Goal: Information Seeking & Learning: Check status

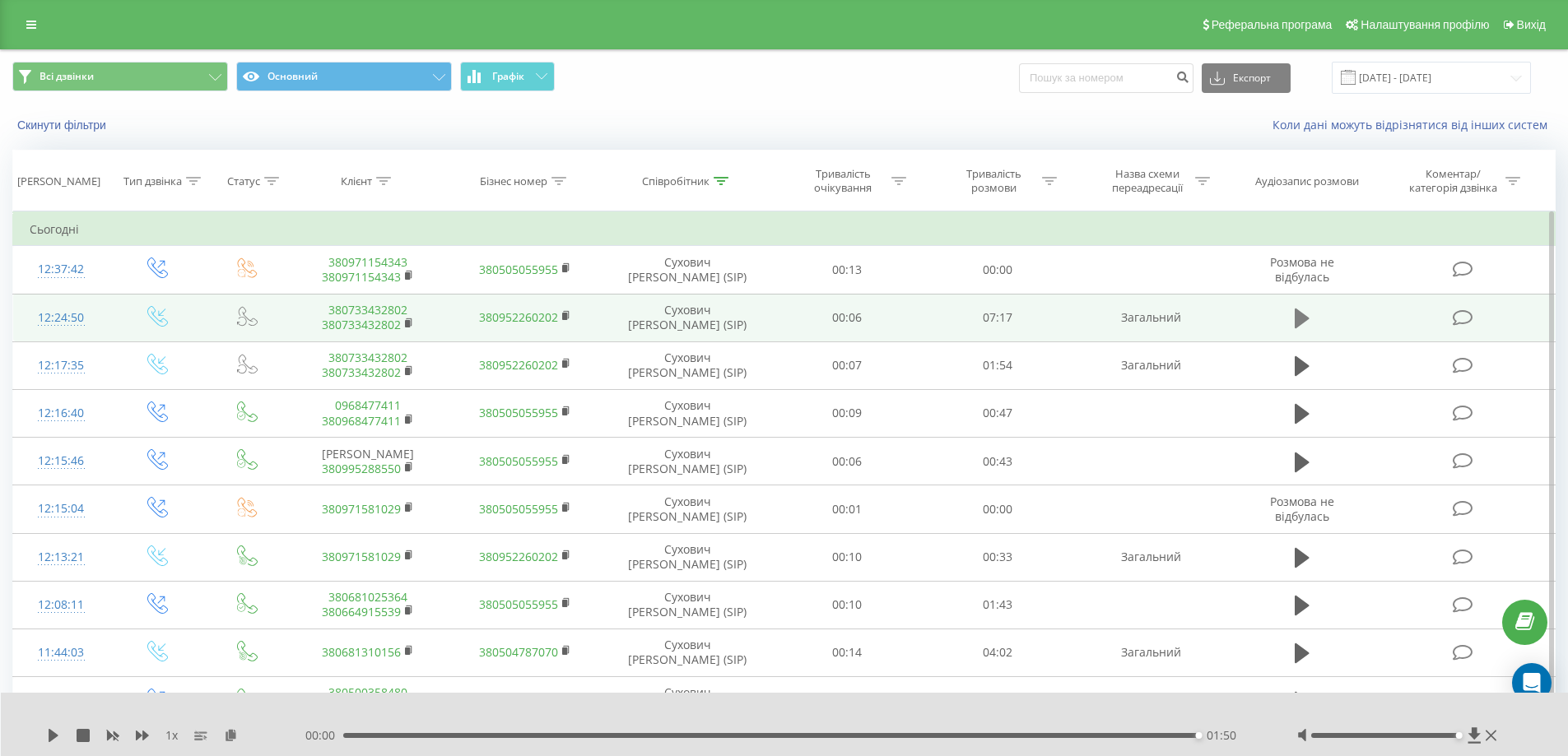
click at [1303, 312] on icon at bounding box center [1301, 318] width 14 height 23
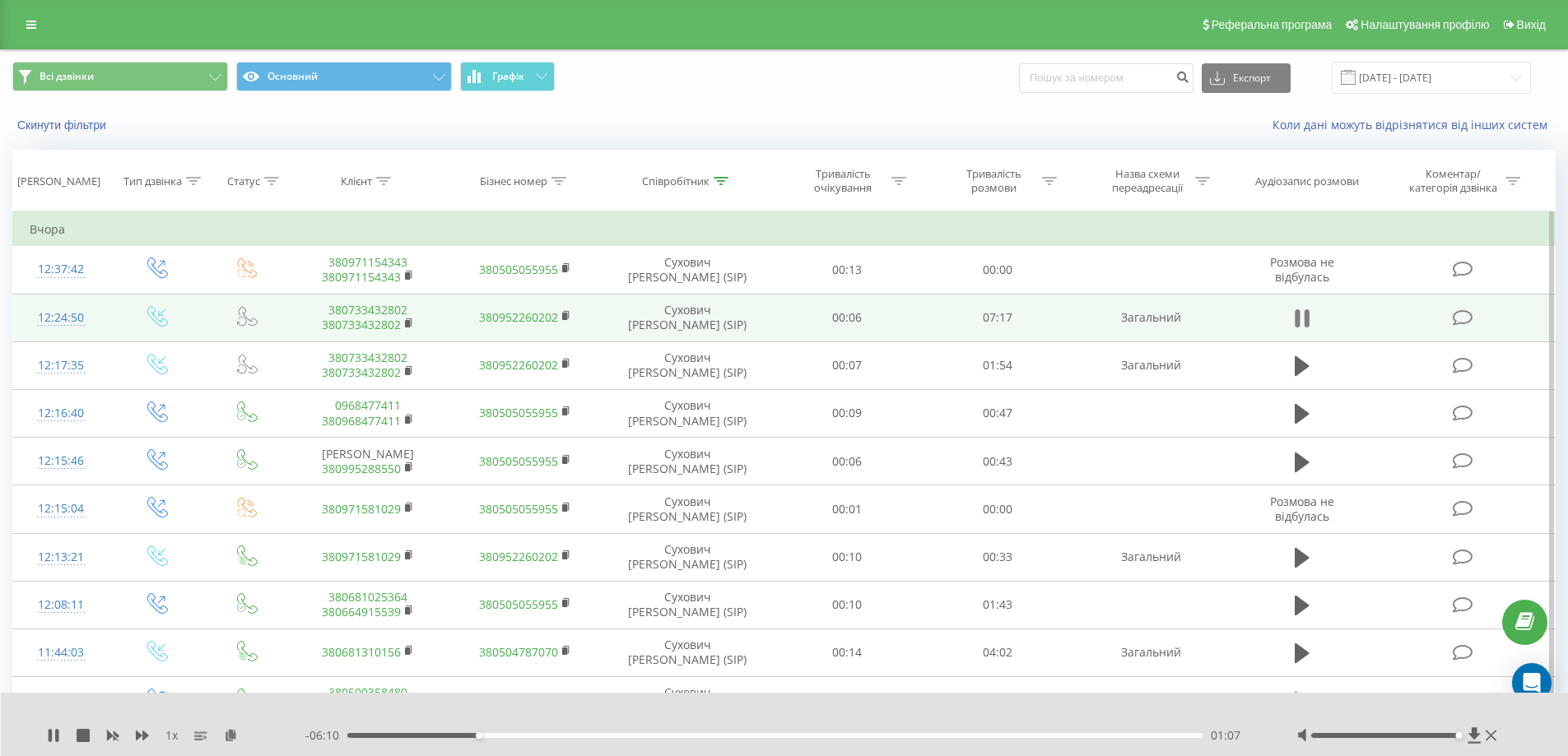
click at [1297, 322] on icon at bounding box center [1297, 318] width 5 height 18
click at [1294, 319] on icon at bounding box center [1301, 318] width 14 height 23
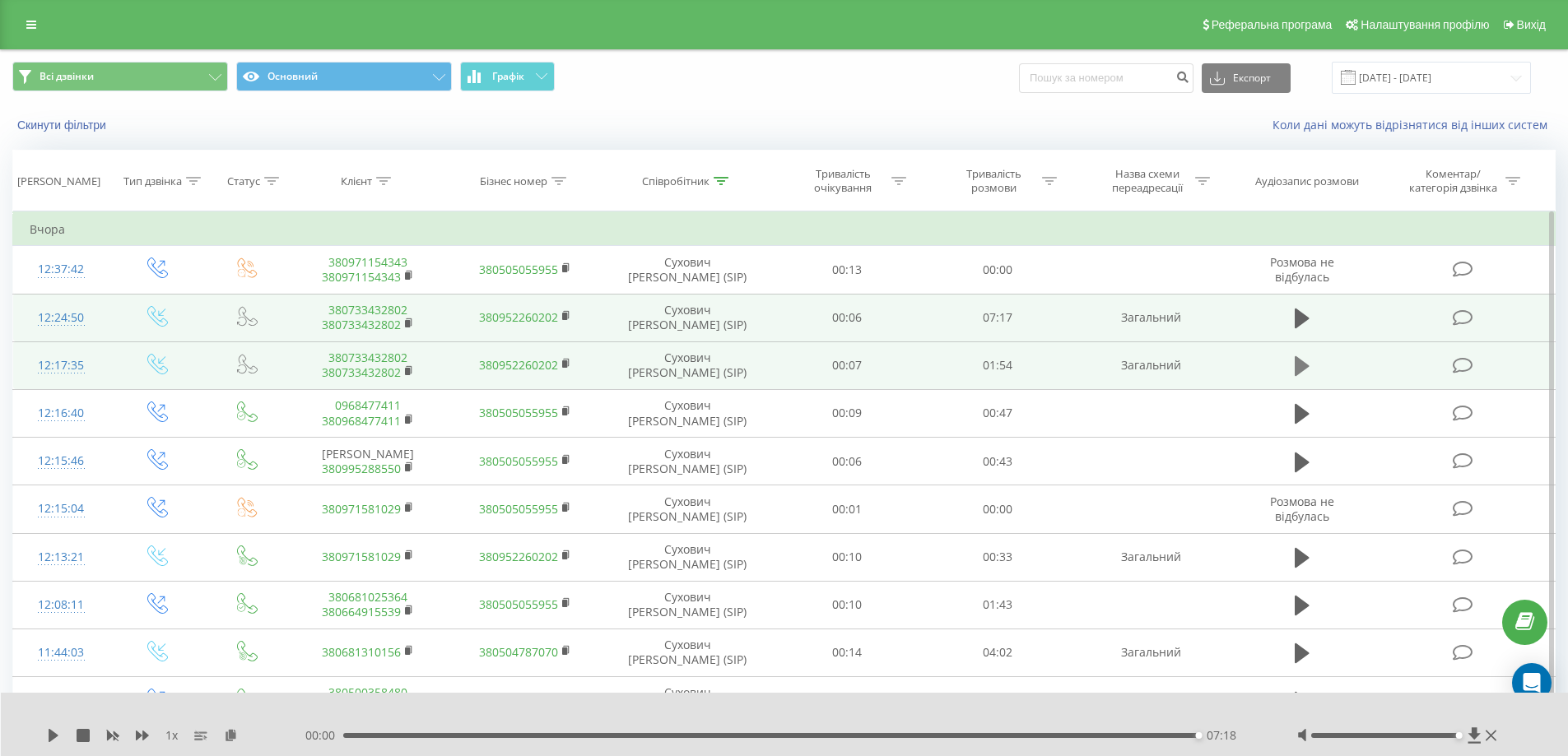
click at [1311, 365] on button at bounding box center [1301, 366] width 25 height 25
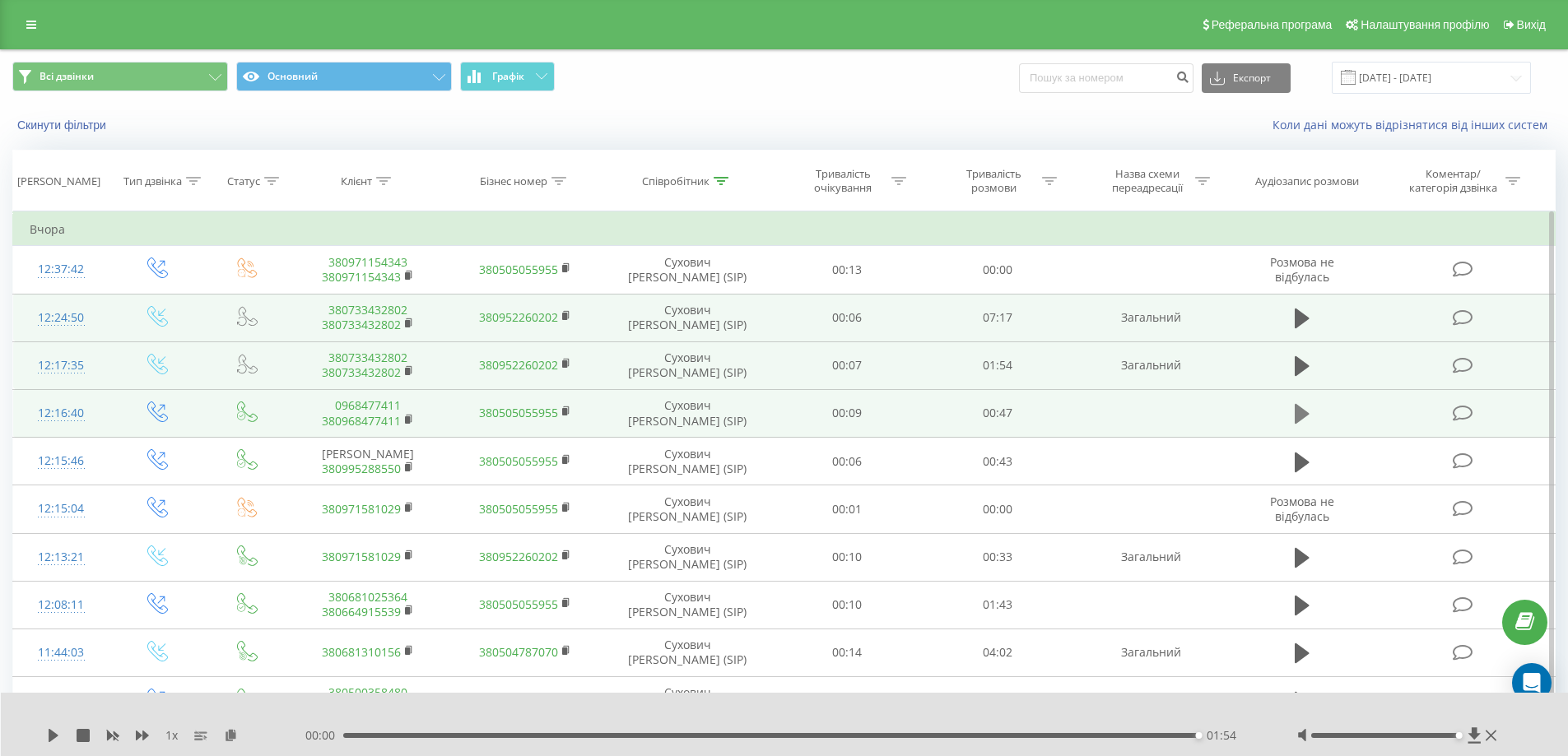
click at [1302, 411] on icon at bounding box center [1301, 414] width 14 height 20
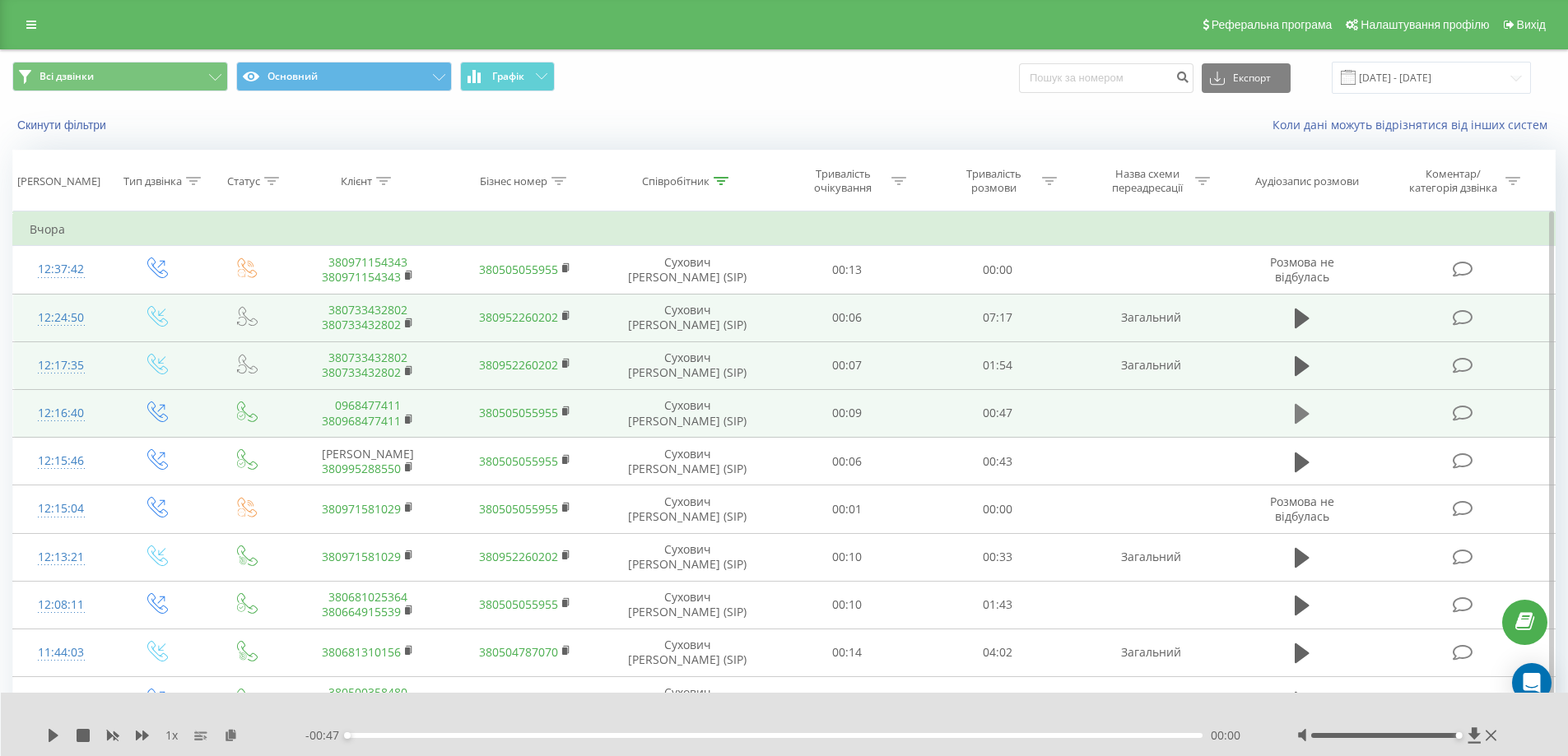
click at [1292, 409] on button at bounding box center [1301, 414] width 25 height 25
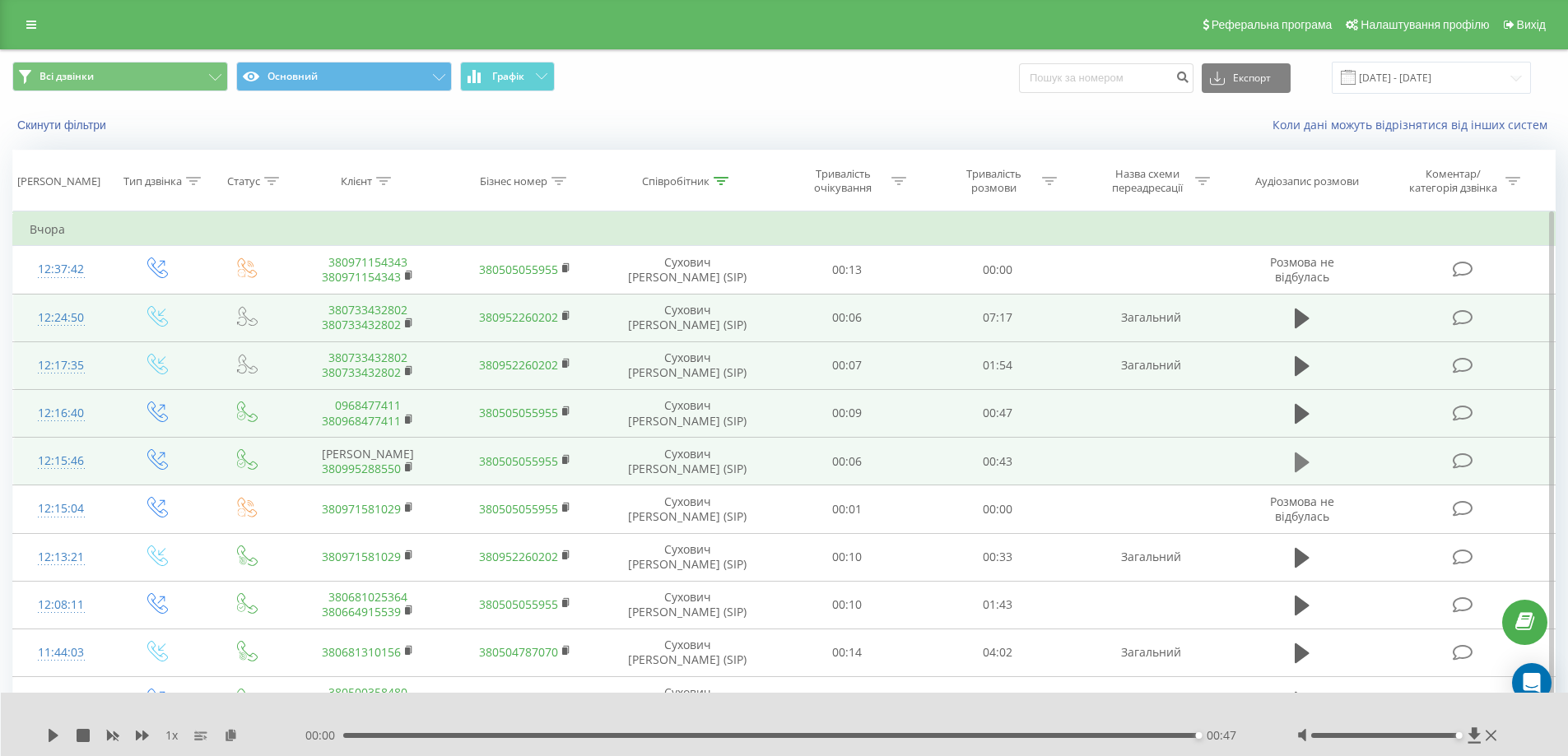
click at [1297, 455] on icon at bounding box center [1301, 461] width 14 height 20
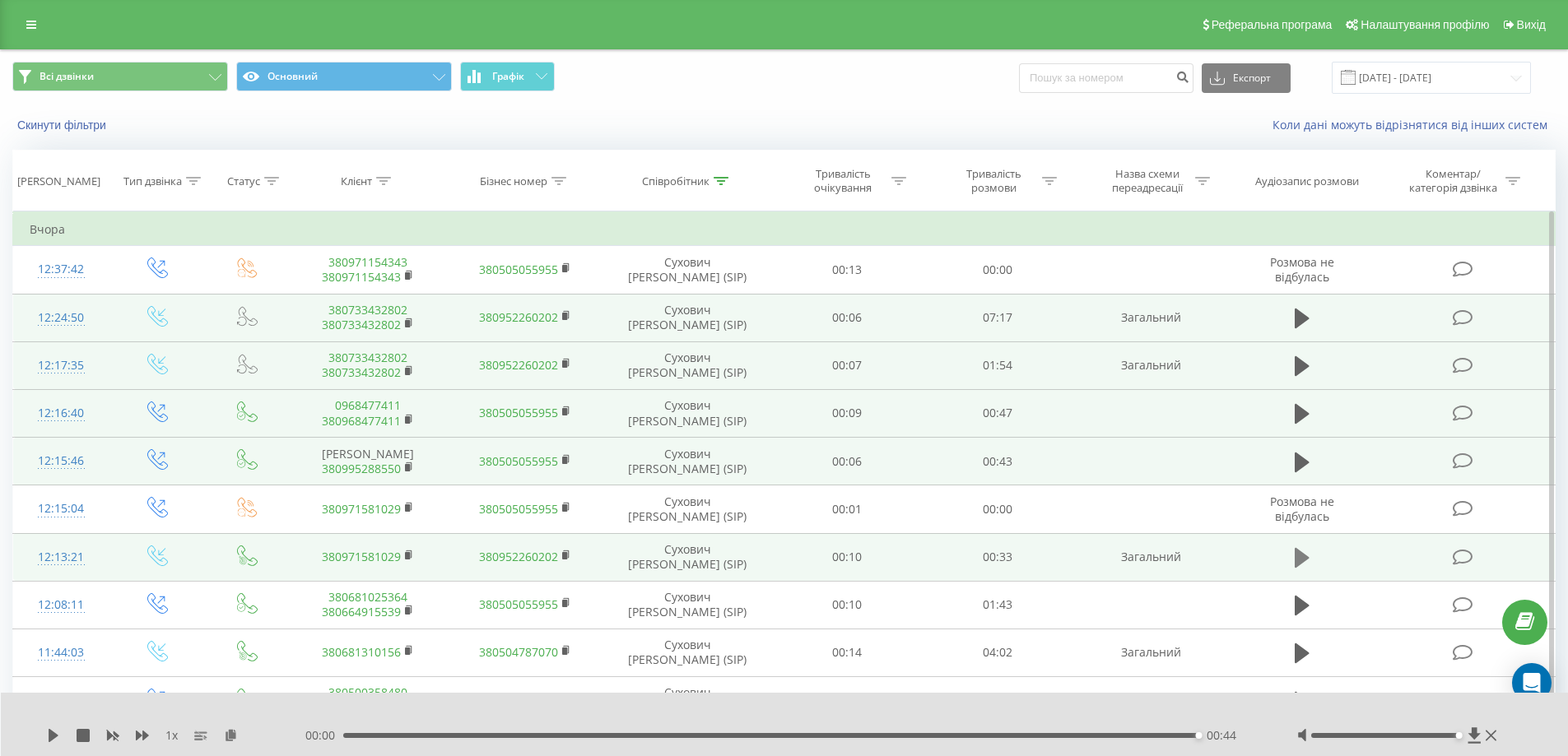
click at [1303, 561] on icon at bounding box center [1301, 557] width 14 height 20
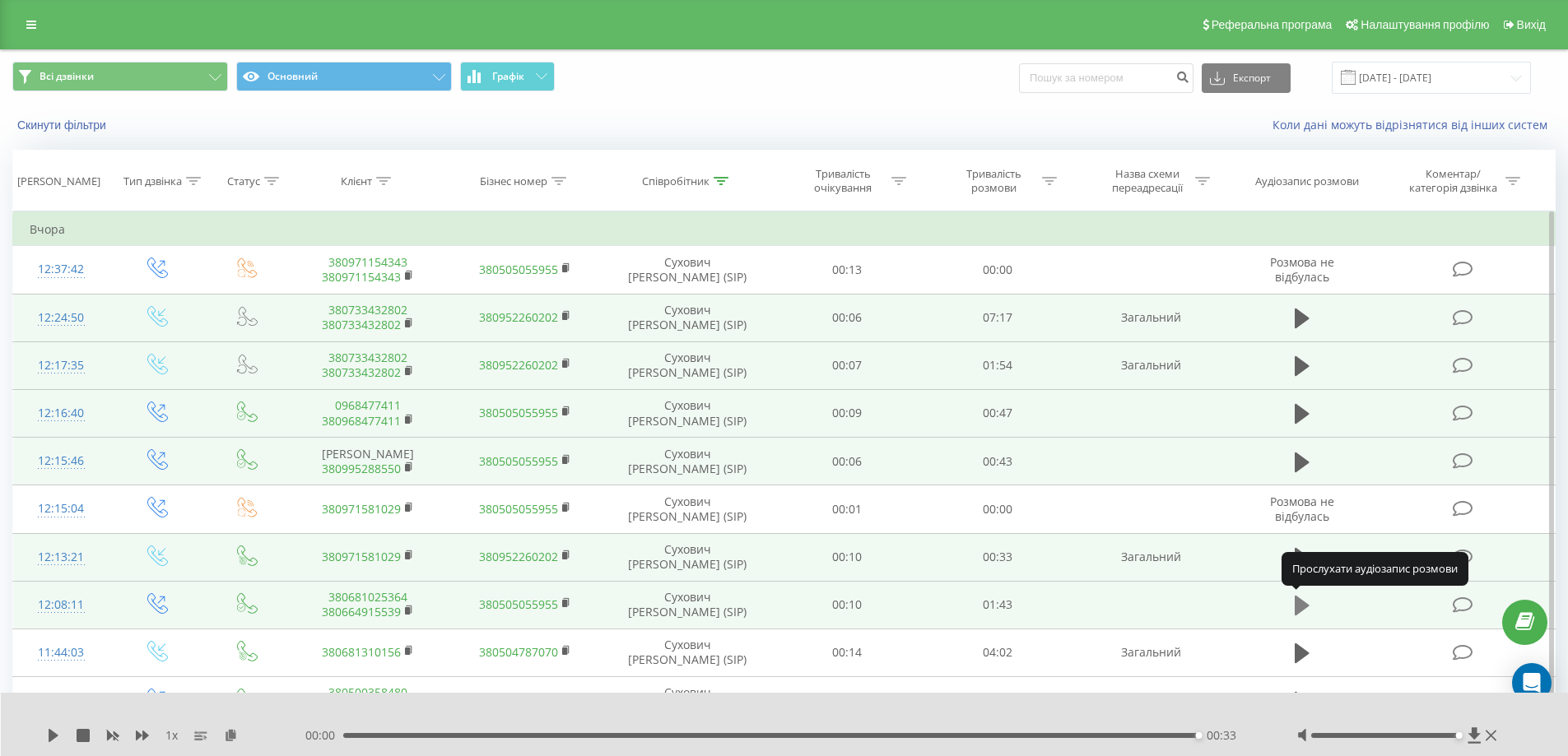
click at [1300, 600] on icon at bounding box center [1301, 606] width 14 height 20
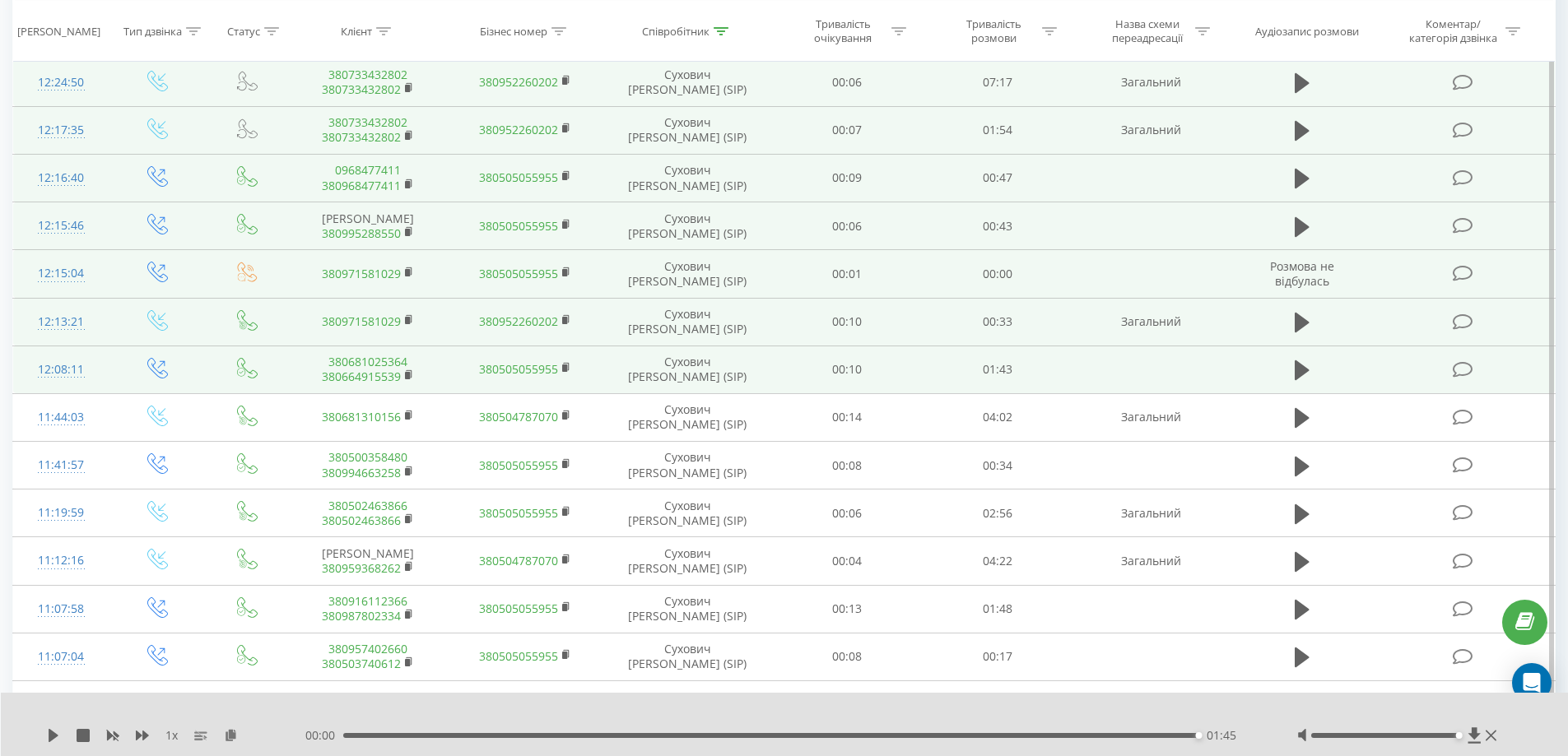
scroll to position [247, 0]
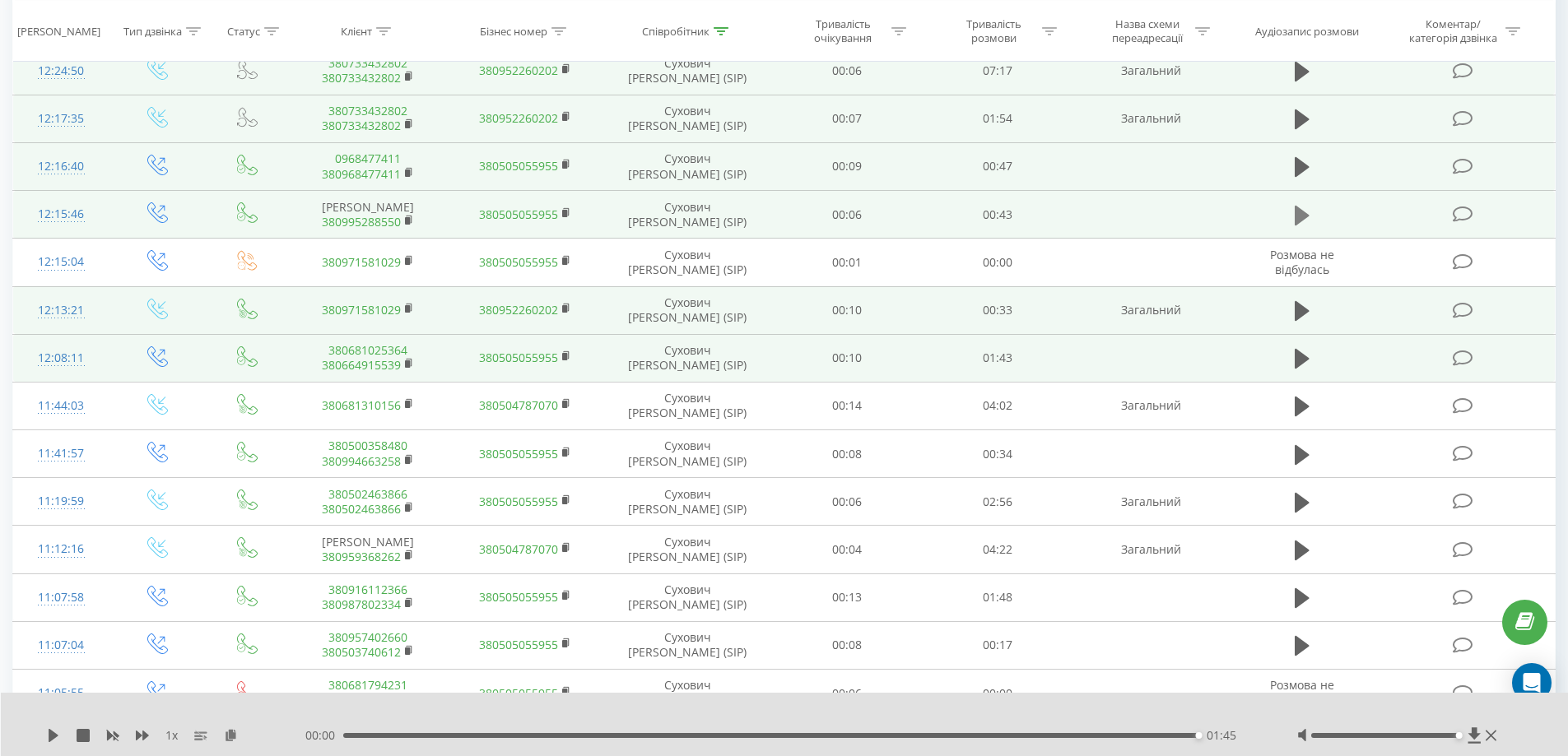
click at [1297, 210] on icon at bounding box center [1301, 214] width 14 height 20
click at [1299, 307] on icon at bounding box center [1301, 311] width 14 height 20
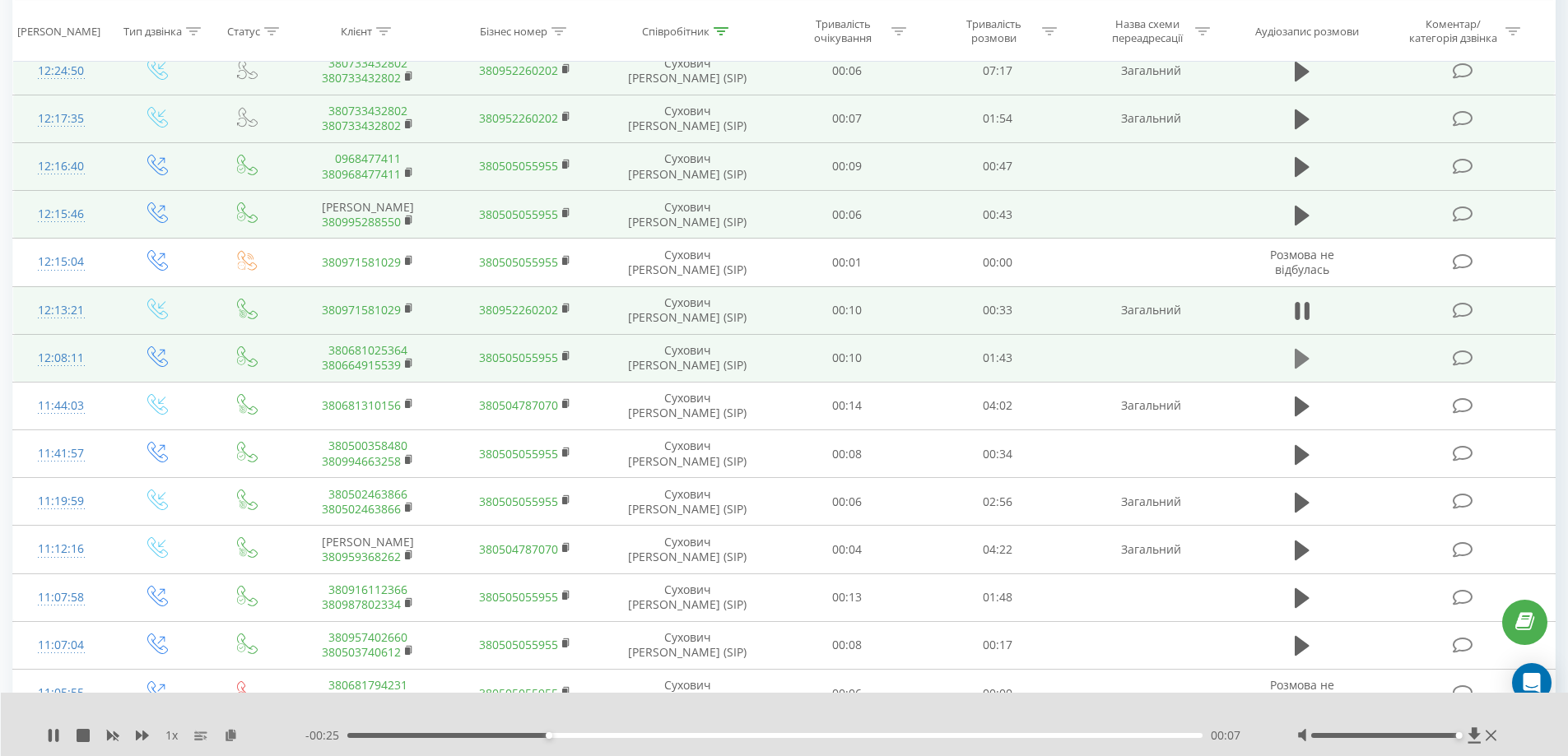
click at [1294, 353] on icon at bounding box center [1301, 358] width 14 height 20
click at [1290, 352] on button at bounding box center [1301, 358] width 25 height 25
click at [1299, 354] on icon at bounding box center [1297, 358] width 5 height 18
click at [1299, 354] on icon at bounding box center [1301, 358] width 14 height 20
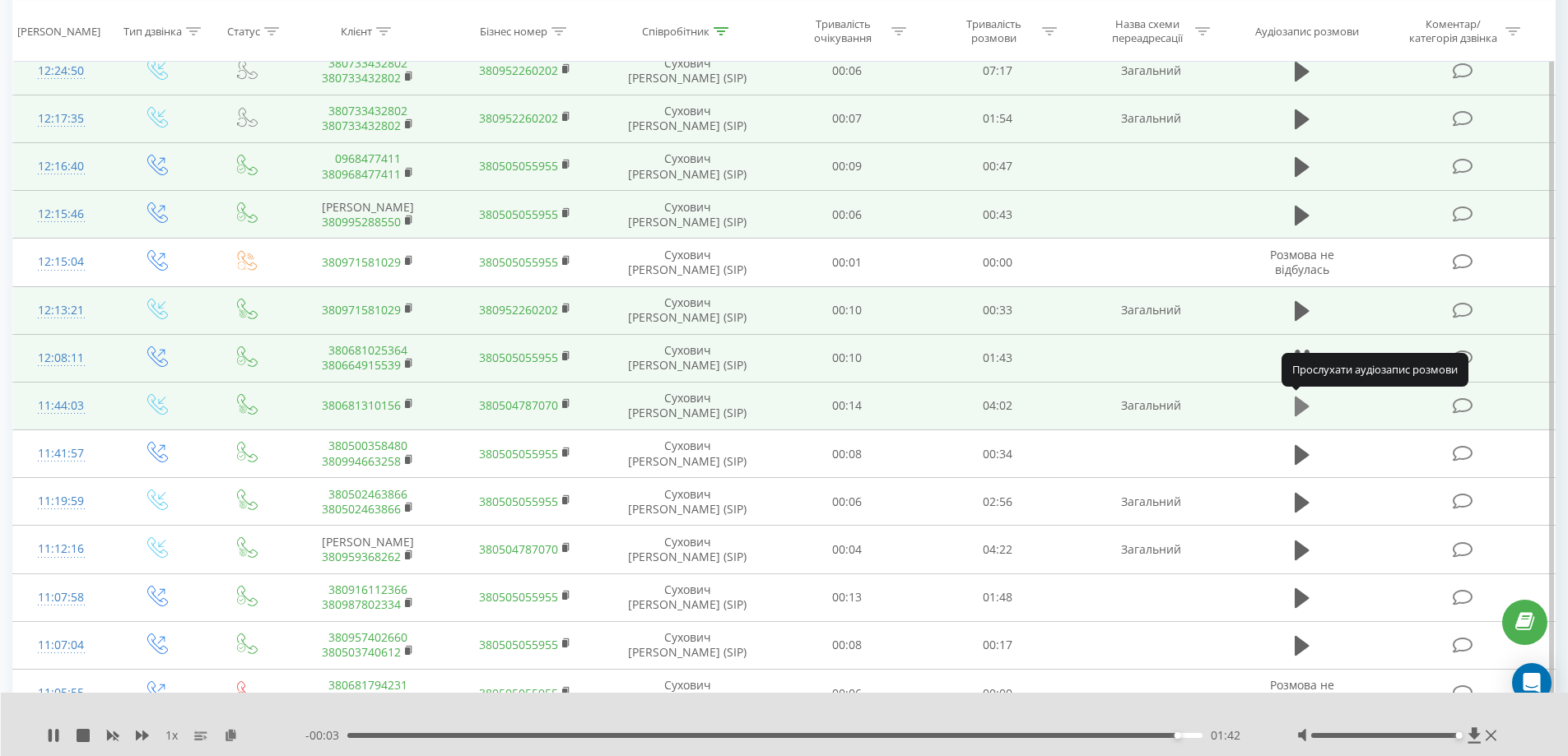
click at [1297, 409] on icon at bounding box center [1301, 406] width 14 height 20
click at [1299, 409] on icon at bounding box center [1301, 406] width 14 height 20
click at [1301, 407] on icon at bounding box center [1301, 406] width 14 height 20
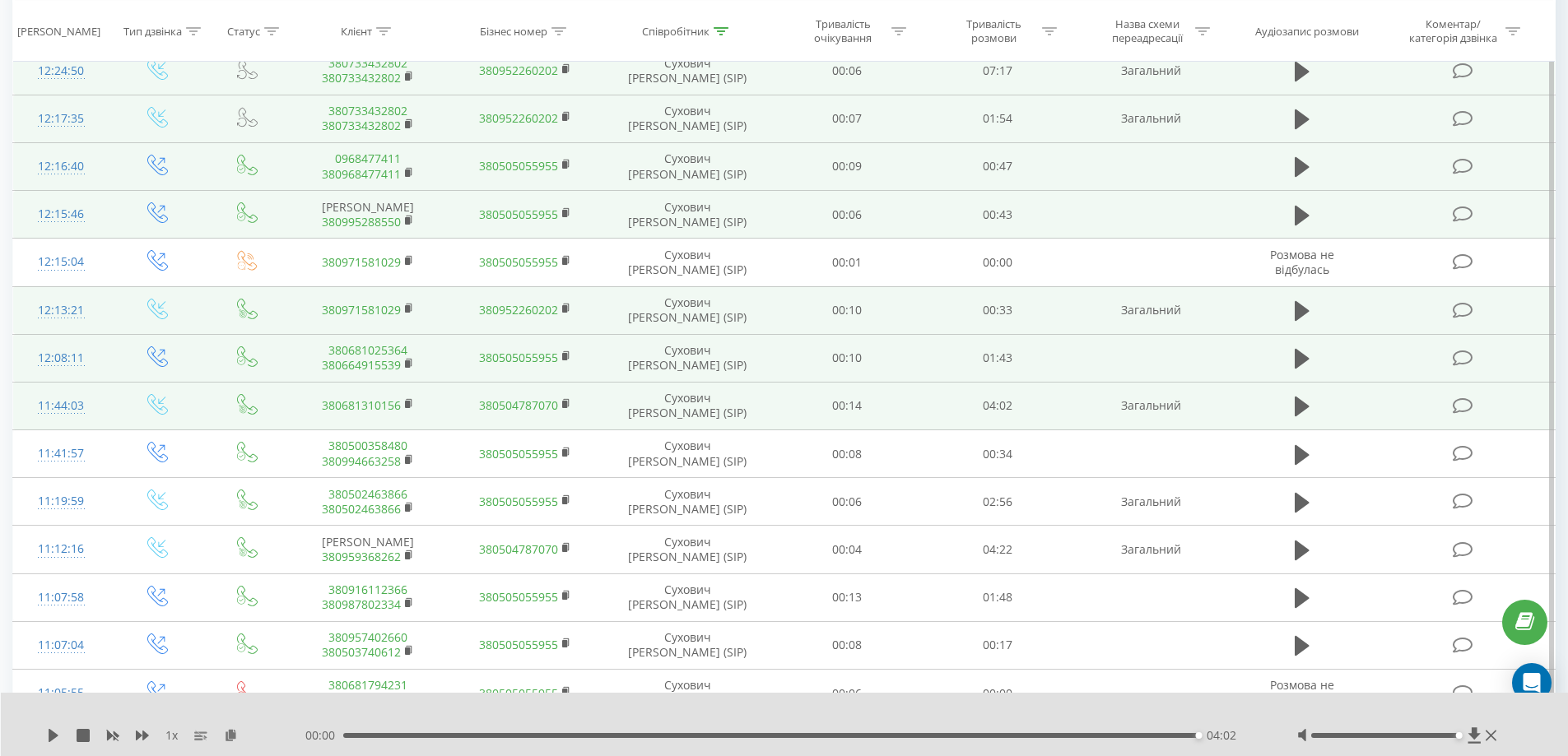
click at [1301, 407] on icon at bounding box center [1301, 406] width 14 height 20
click at [1295, 400] on icon at bounding box center [1301, 406] width 14 height 20
click at [353, 736] on div "04:02" at bounding box center [771, 736] width 856 height 5
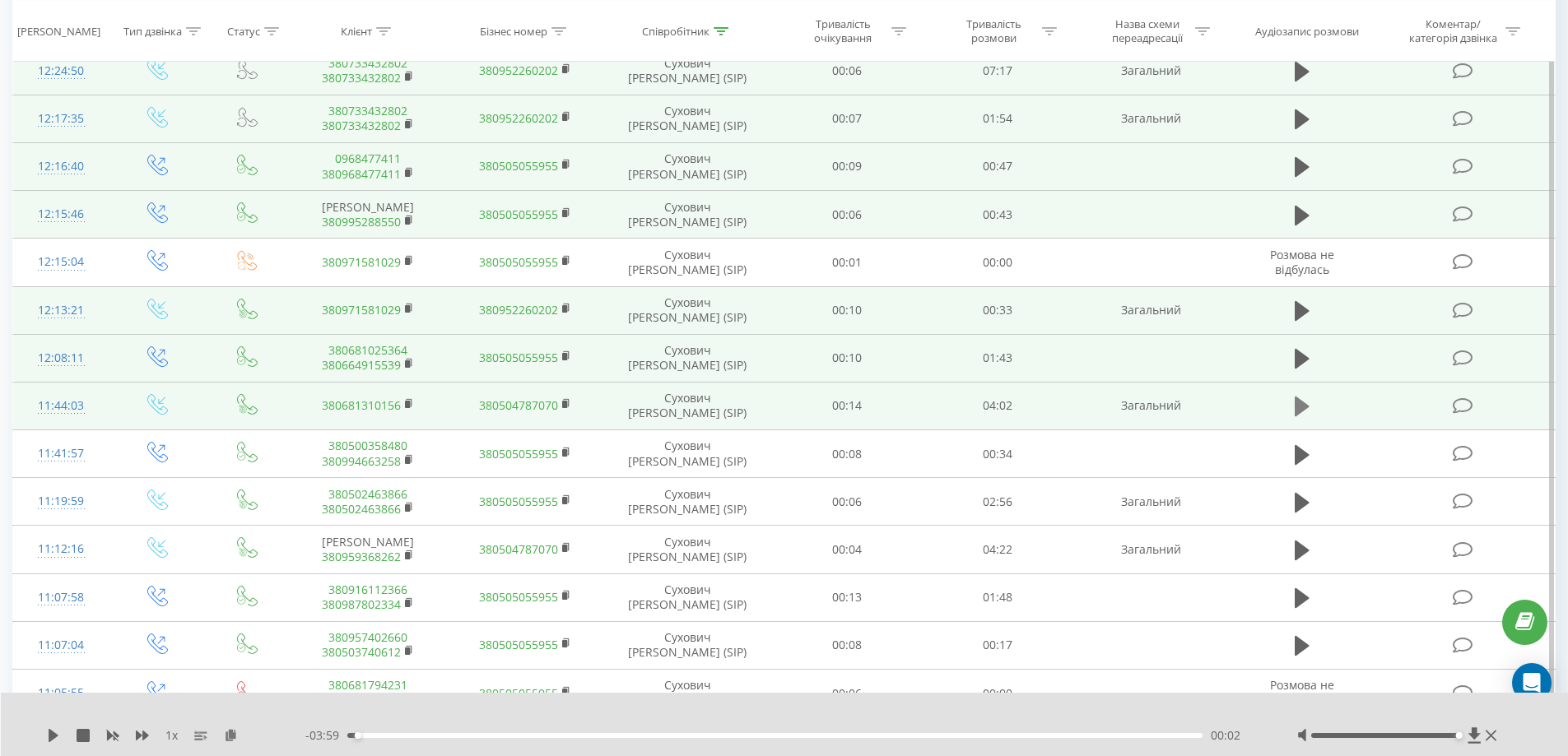
click at [1301, 410] on icon at bounding box center [1301, 406] width 14 height 20
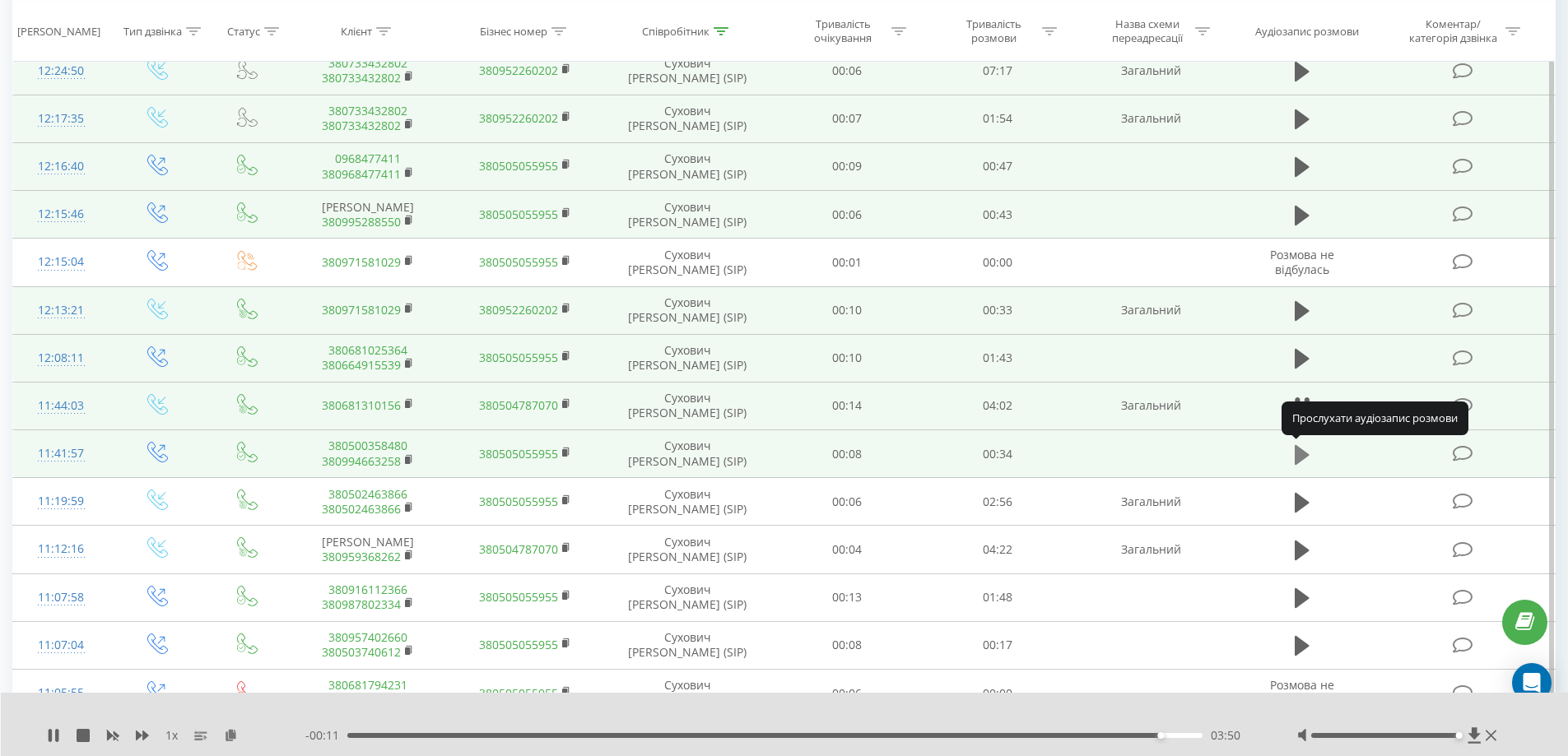
click at [1301, 458] on icon at bounding box center [1301, 454] width 14 height 20
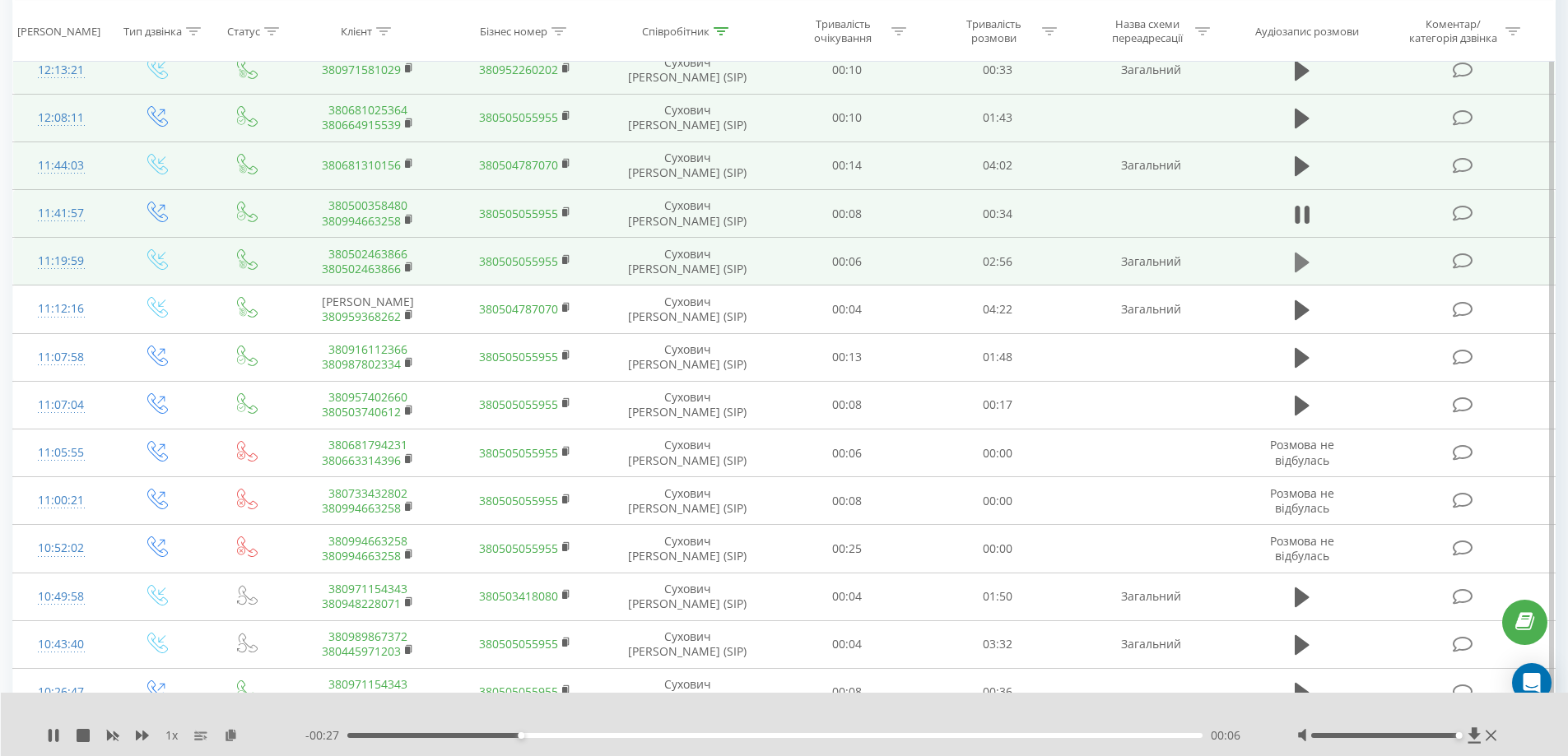
scroll to position [494, 0]
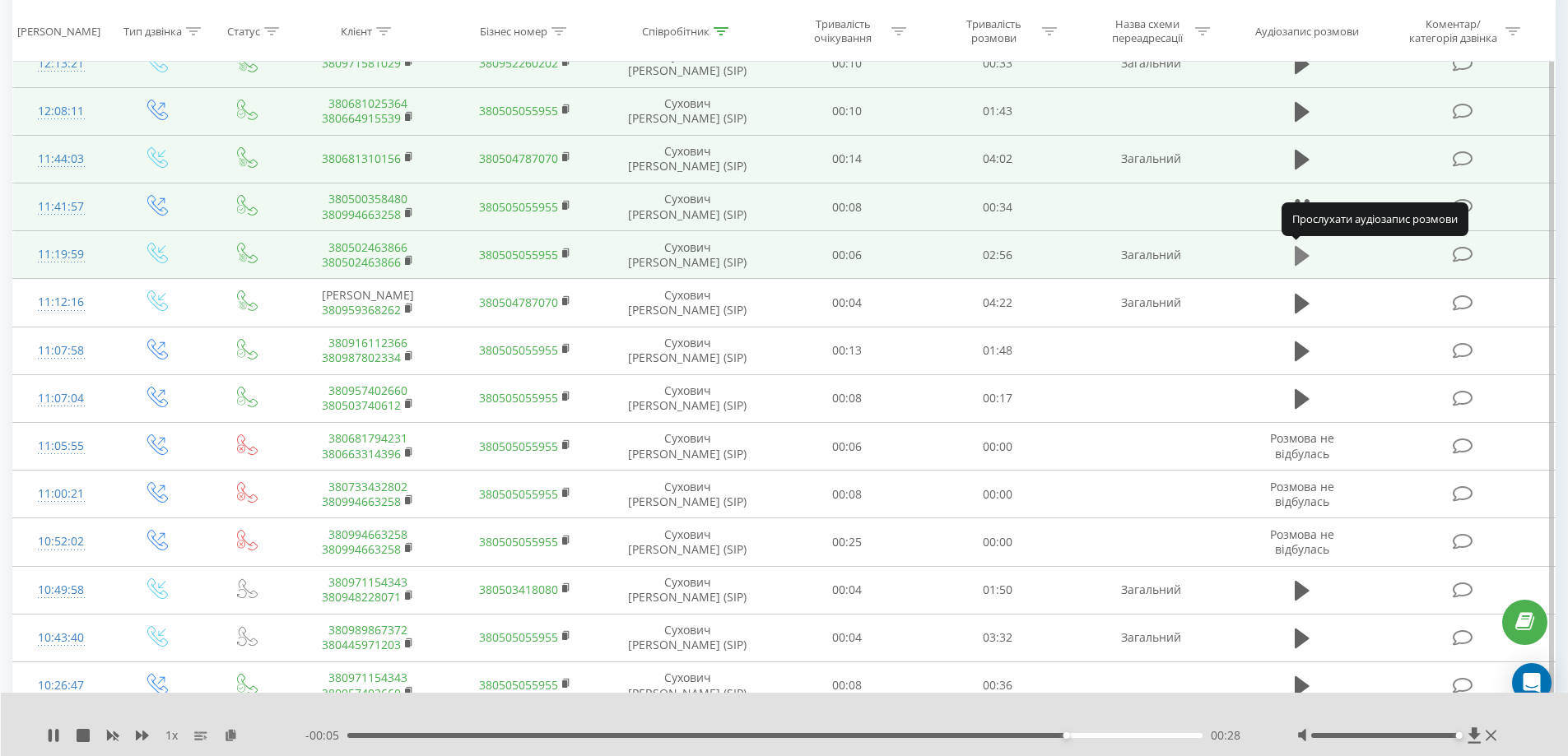
click at [1297, 257] on icon at bounding box center [1301, 256] width 14 height 20
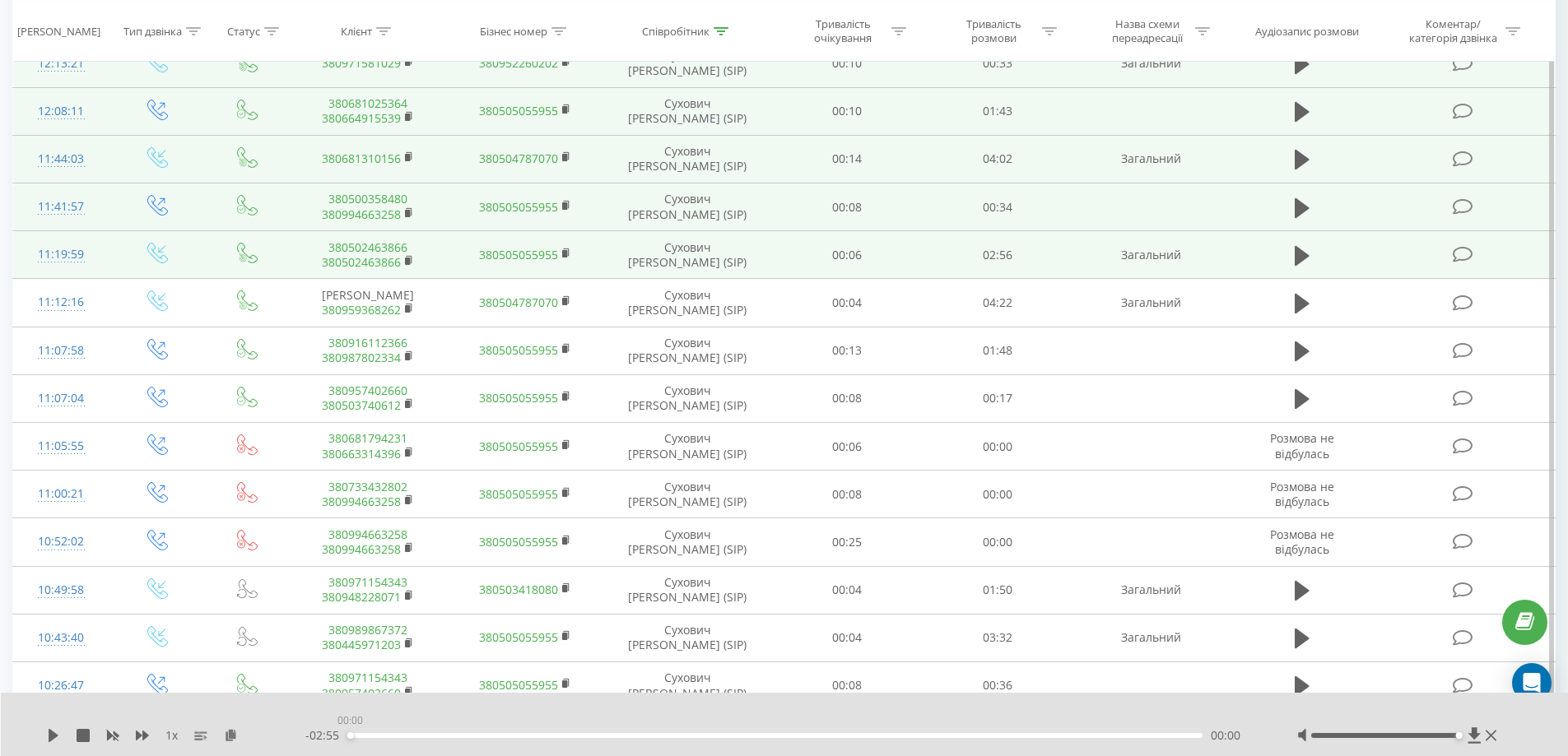
click at [346, 733] on div "- 02:55 00:00 00:00" at bounding box center [780, 736] width 950 height 16
click at [1294, 244] on button at bounding box center [1301, 256] width 25 height 25
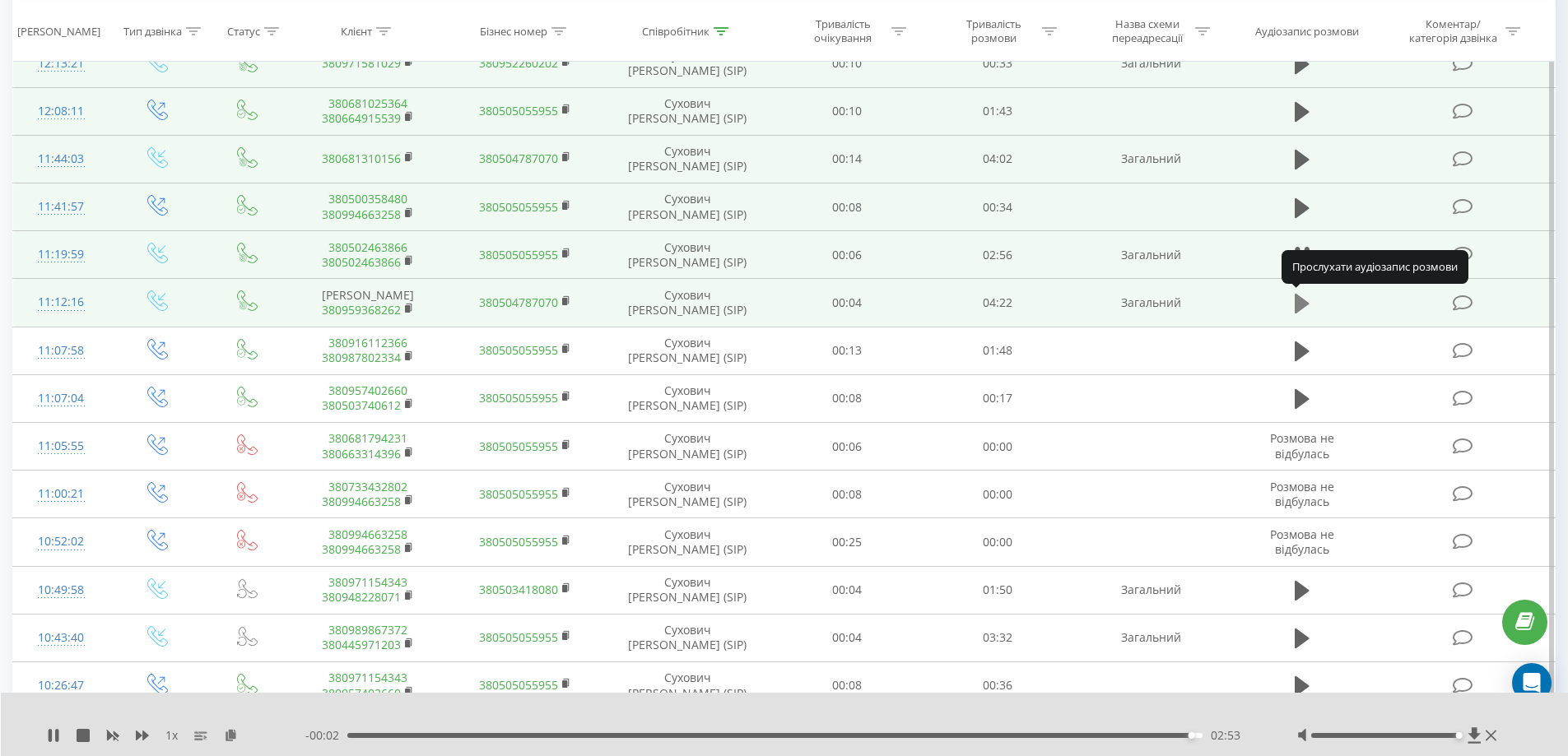
click at [1296, 302] on icon at bounding box center [1301, 303] width 14 height 20
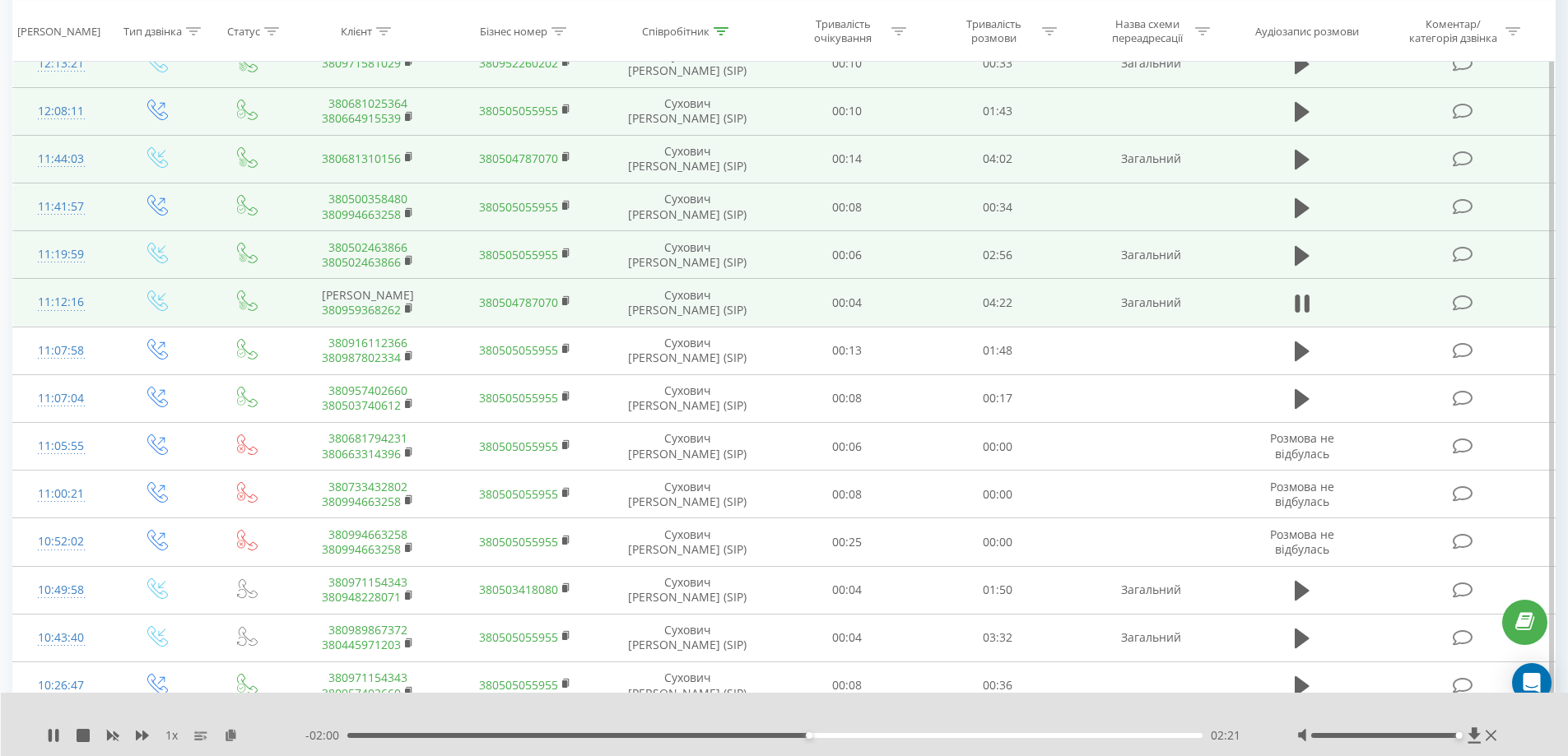
click at [778, 739] on div "- 02:00 02:21 02:21" at bounding box center [780, 736] width 950 height 16
click at [779, 736] on div "02:12" at bounding box center [776, 736] width 856 height 5
click at [754, 731] on div "- 02:08 02:13 02:13" at bounding box center [780, 736] width 950 height 16
click at [743, 732] on div "- 02:07 02:15 02:15" at bounding box center [780, 736] width 950 height 16
click at [753, 736] on div "02:04" at bounding box center [776, 736] width 856 height 5
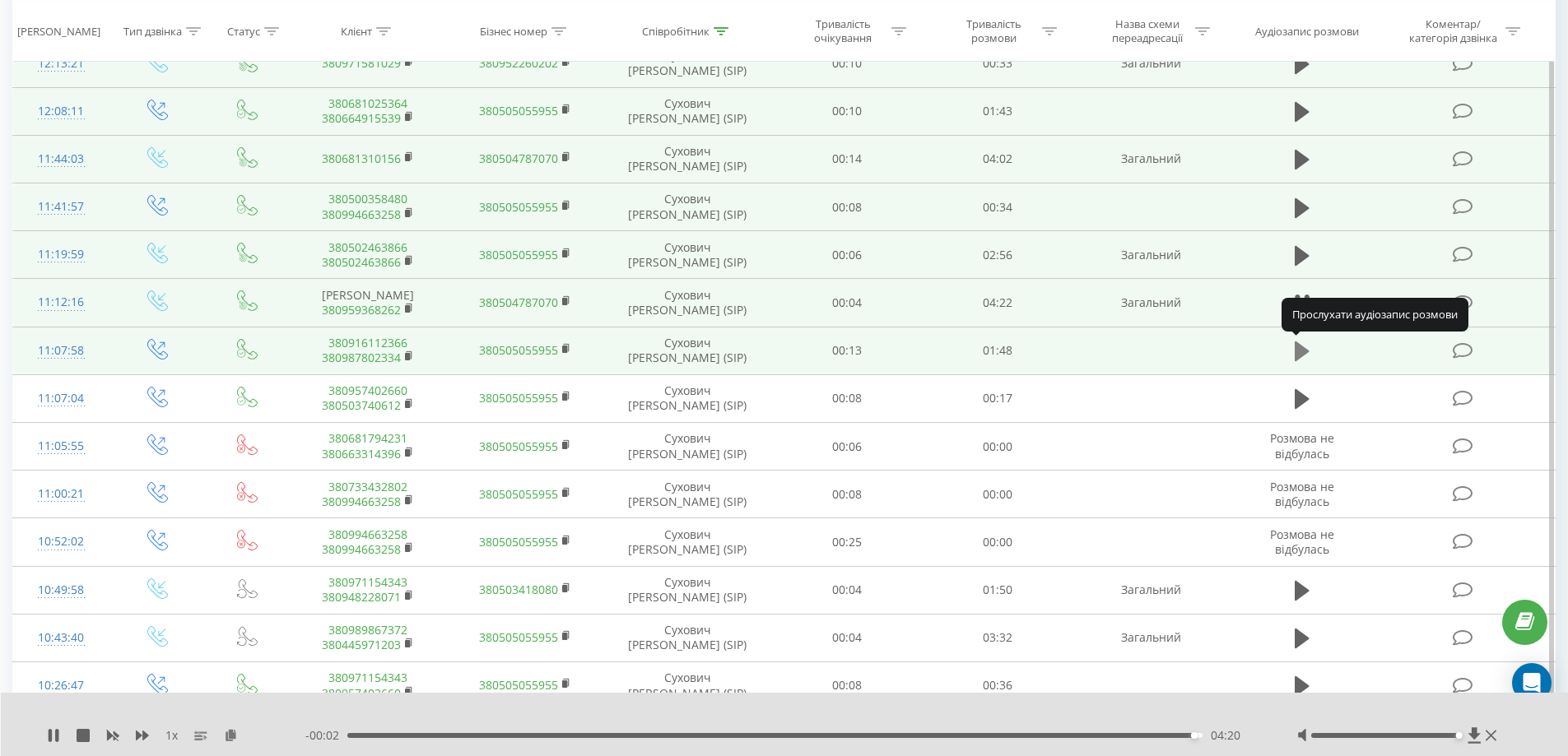
click at [1300, 347] on icon at bounding box center [1301, 351] width 14 height 20
click at [1302, 347] on icon at bounding box center [1301, 351] width 14 height 20
click at [351, 734] on div "01:48" at bounding box center [771, 736] width 856 height 5
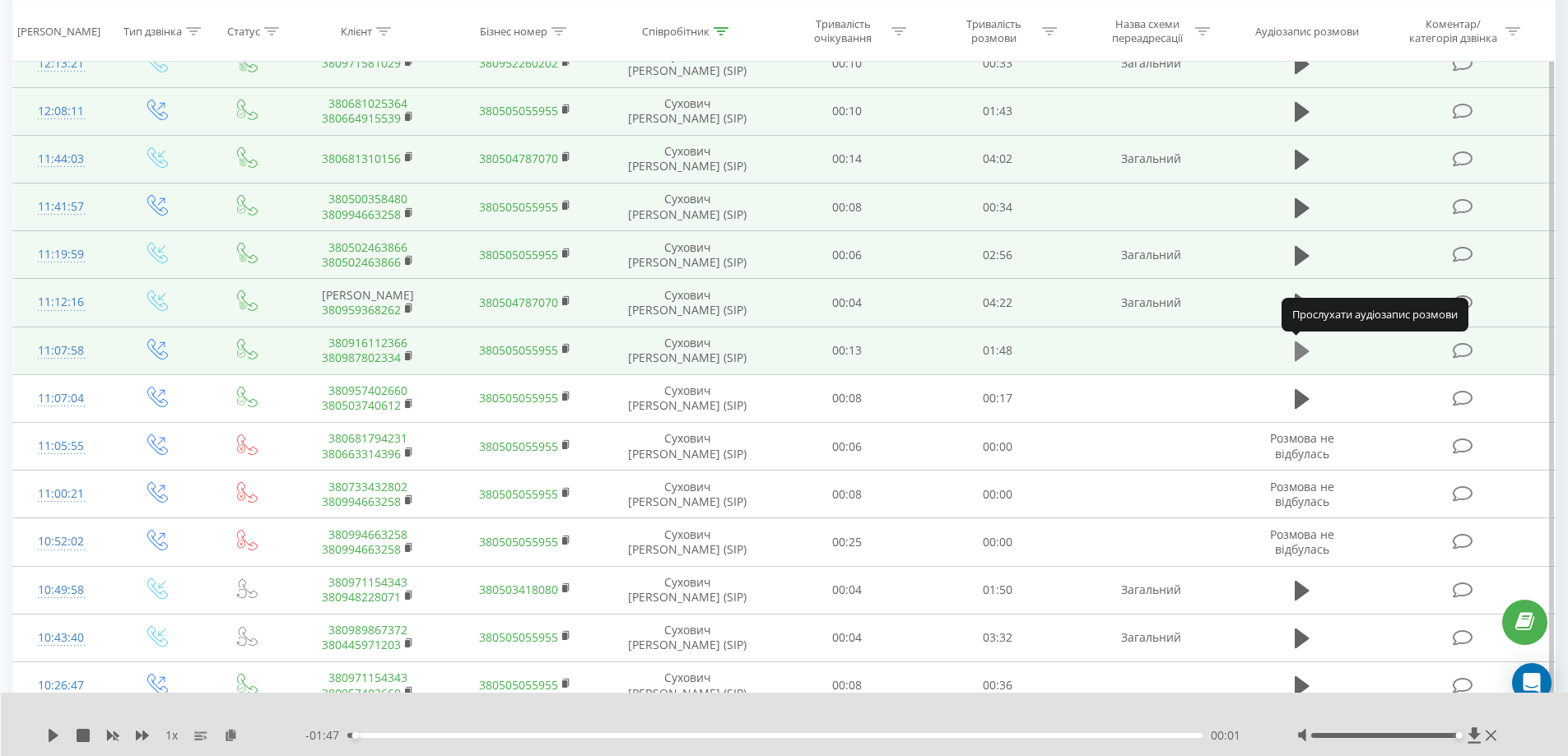
click at [1291, 350] on button at bounding box center [1301, 351] width 25 height 25
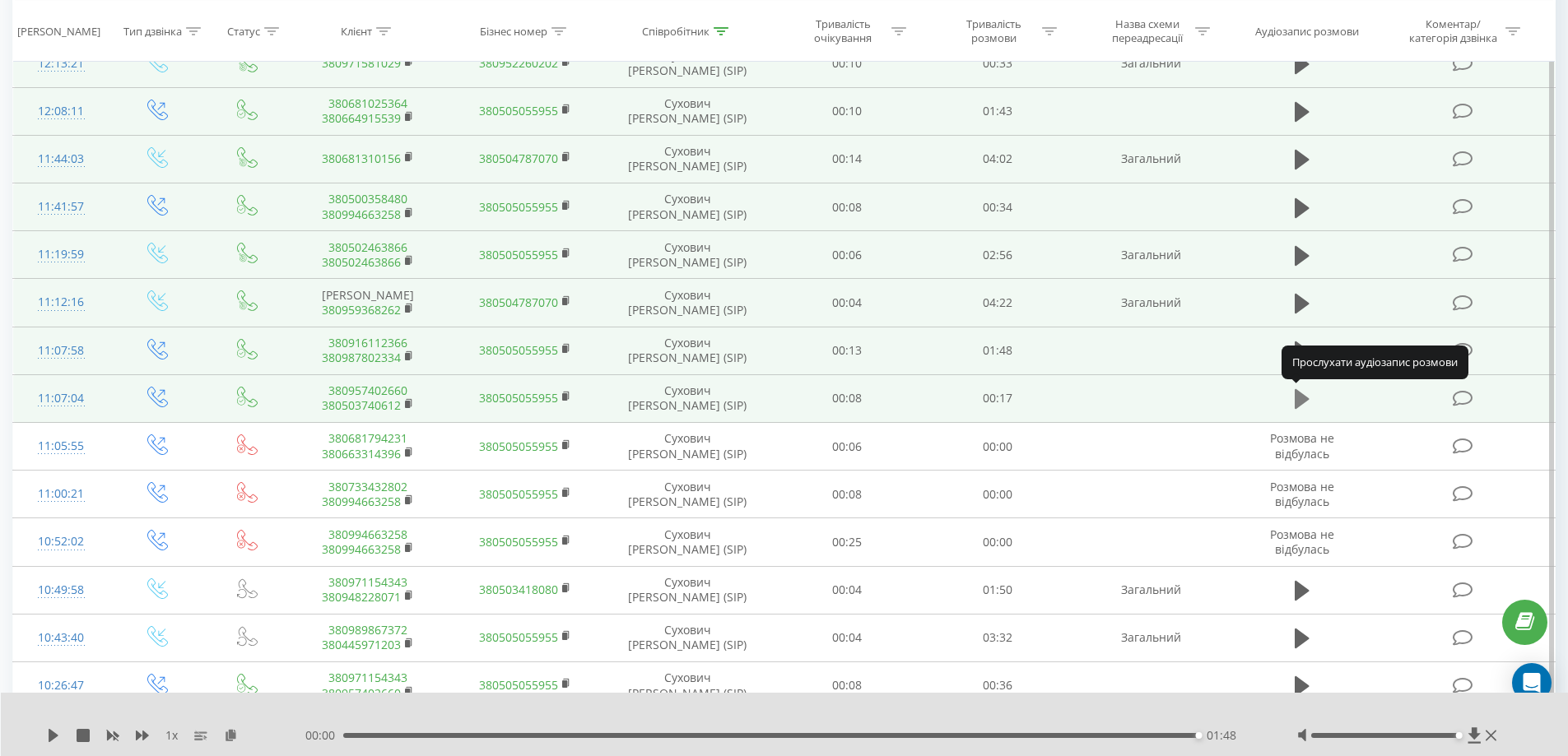
click at [1301, 398] on icon at bounding box center [1301, 398] width 14 height 20
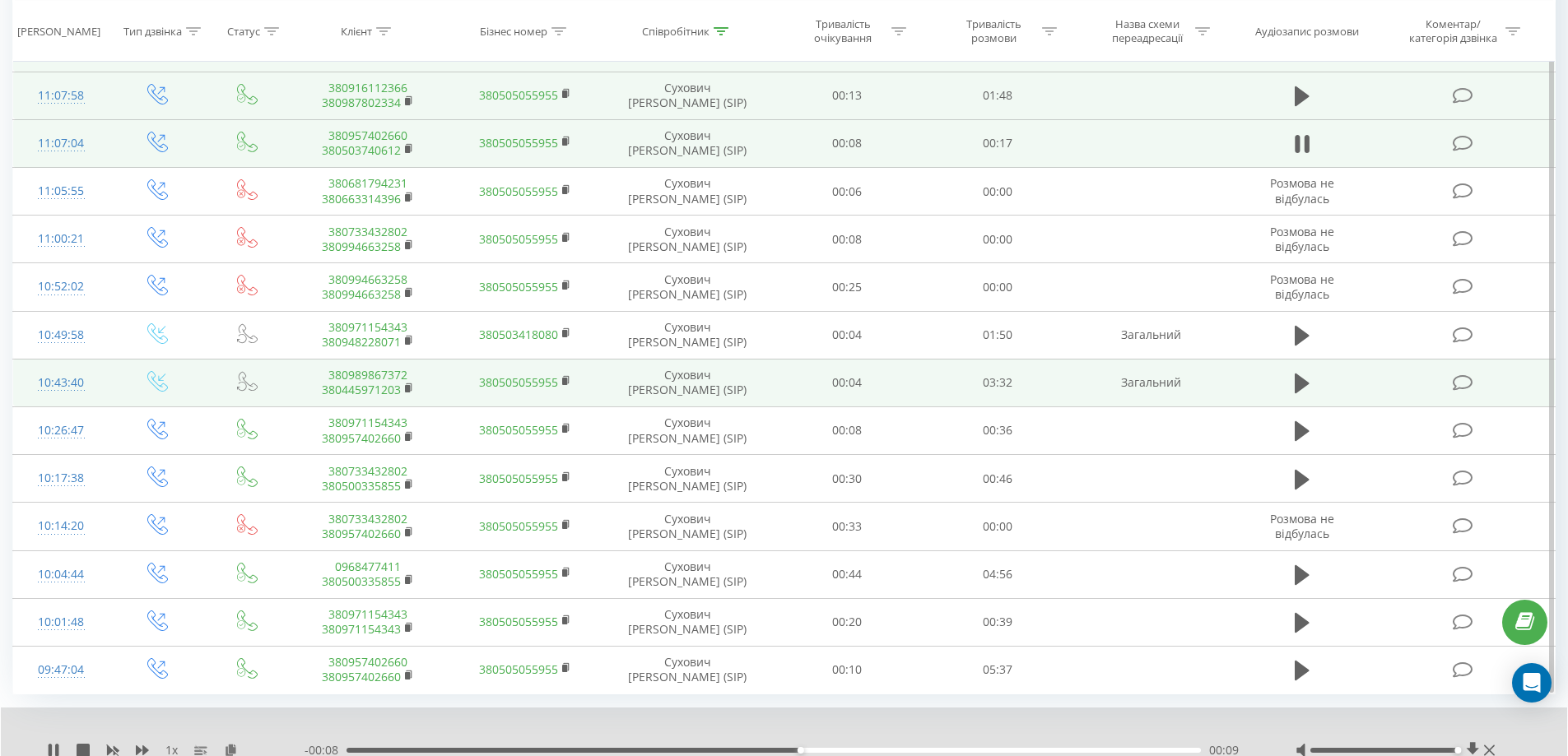
scroll to position [812, 0]
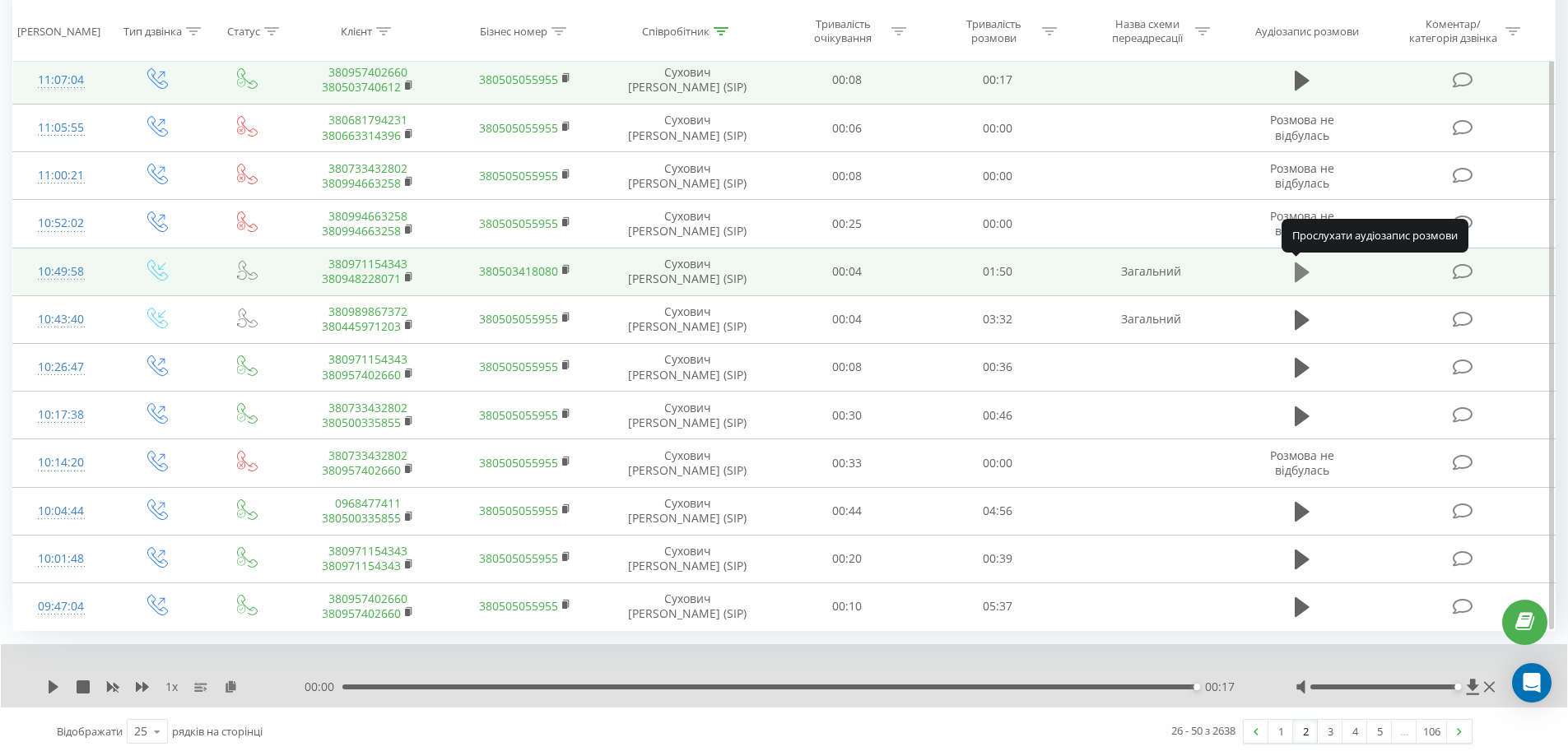
click at [1301, 270] on icon at bounding box center [1301, 272] width 14 height 20
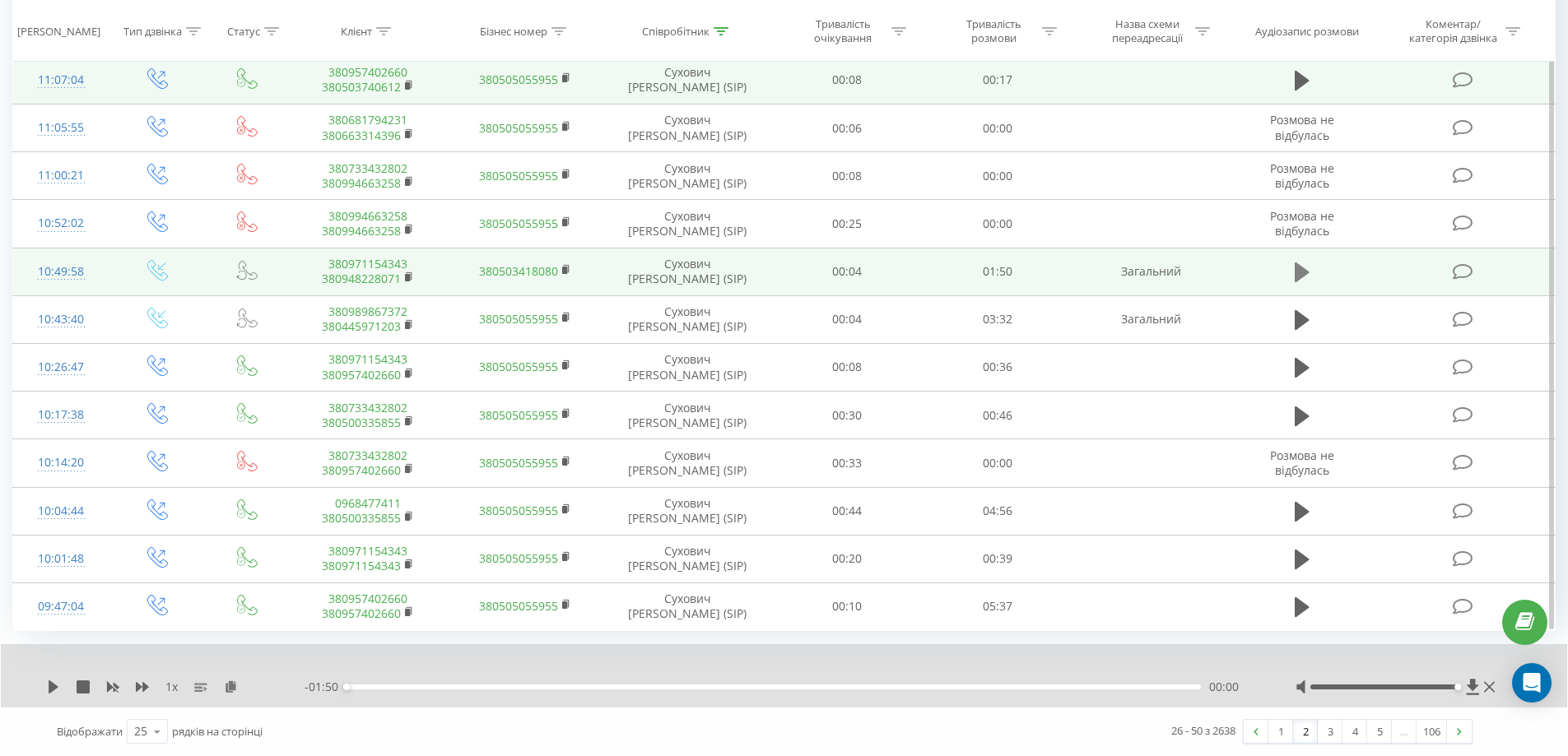
click at [1307, 270] on icon at bounding box center [1301, 272] width 14 height 23
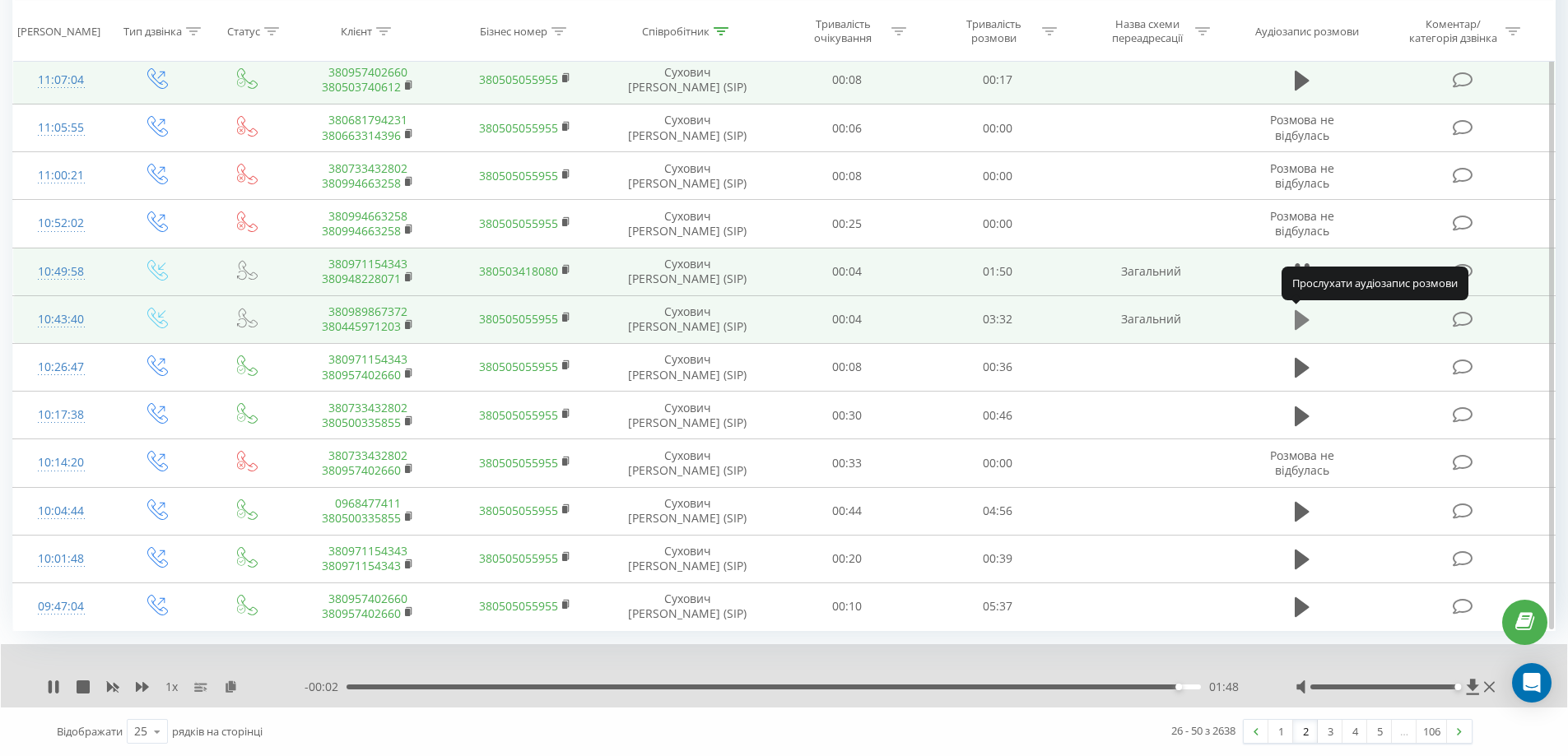
click at [1295, 323] on icon at bounding box center [1301, 319] width 14 height 20
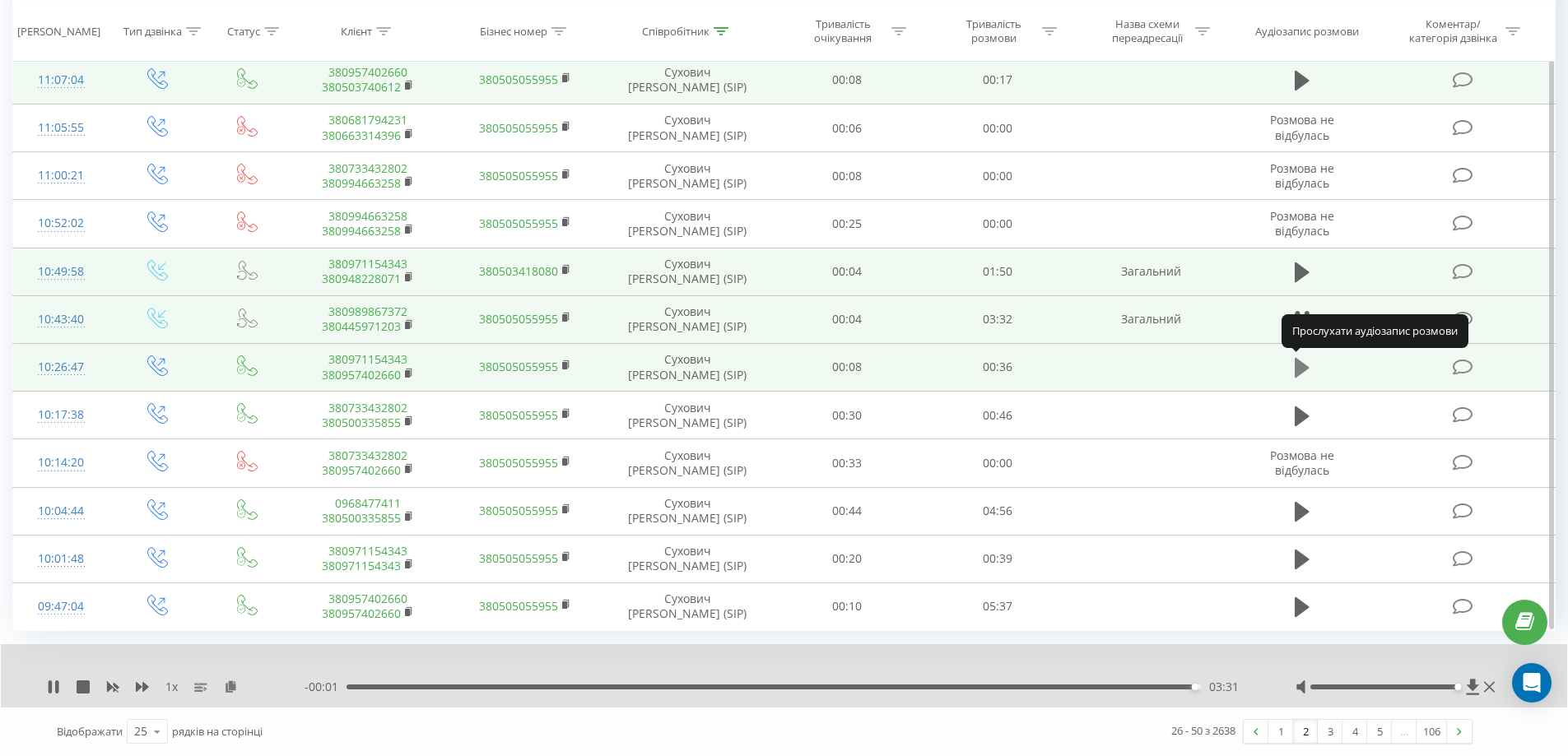
click at [1294, 369] on icon at bounding box center [1301, 367] width 14 height 20
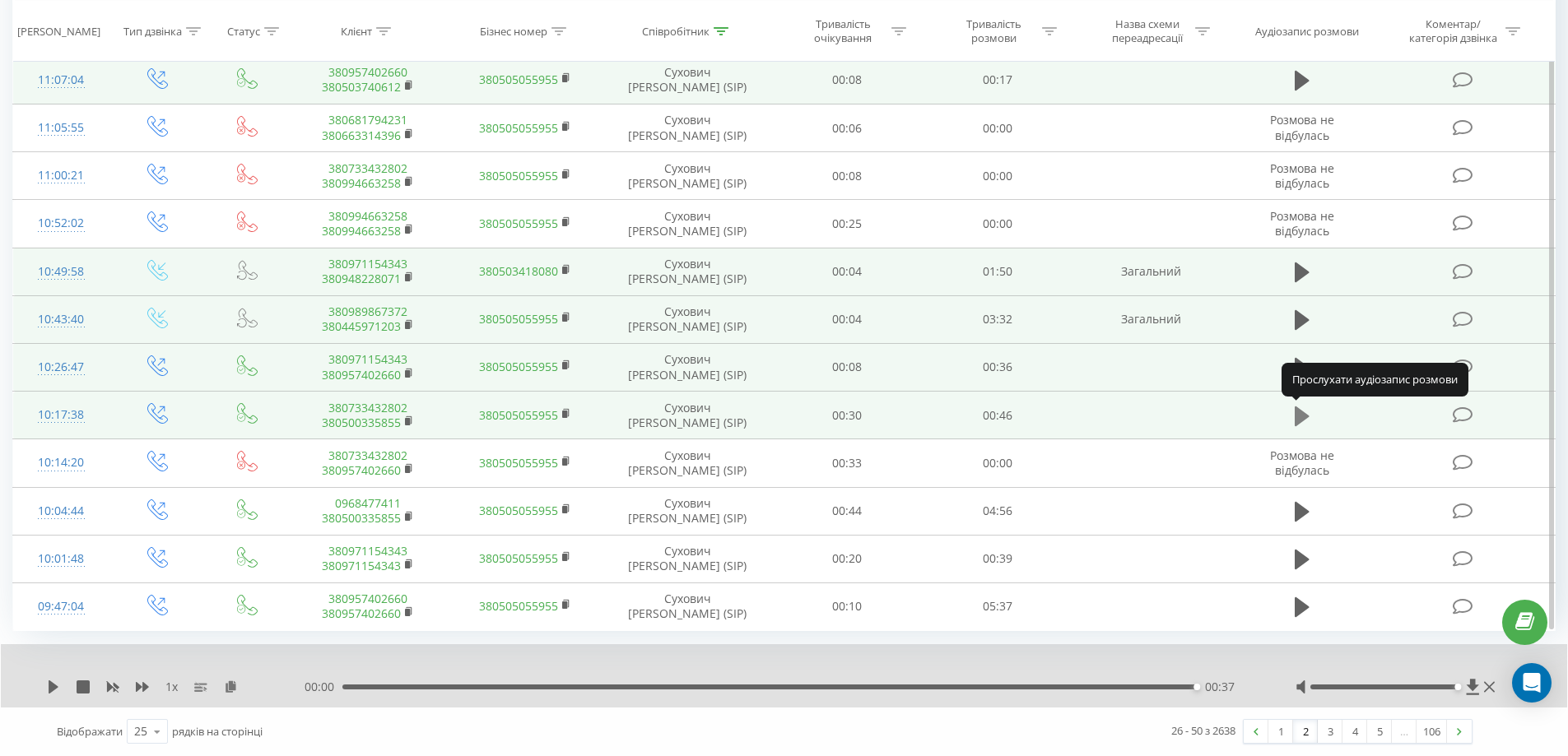
click at [1303, 409] on icon at bounding box center [1301, 416] width 14 height 23
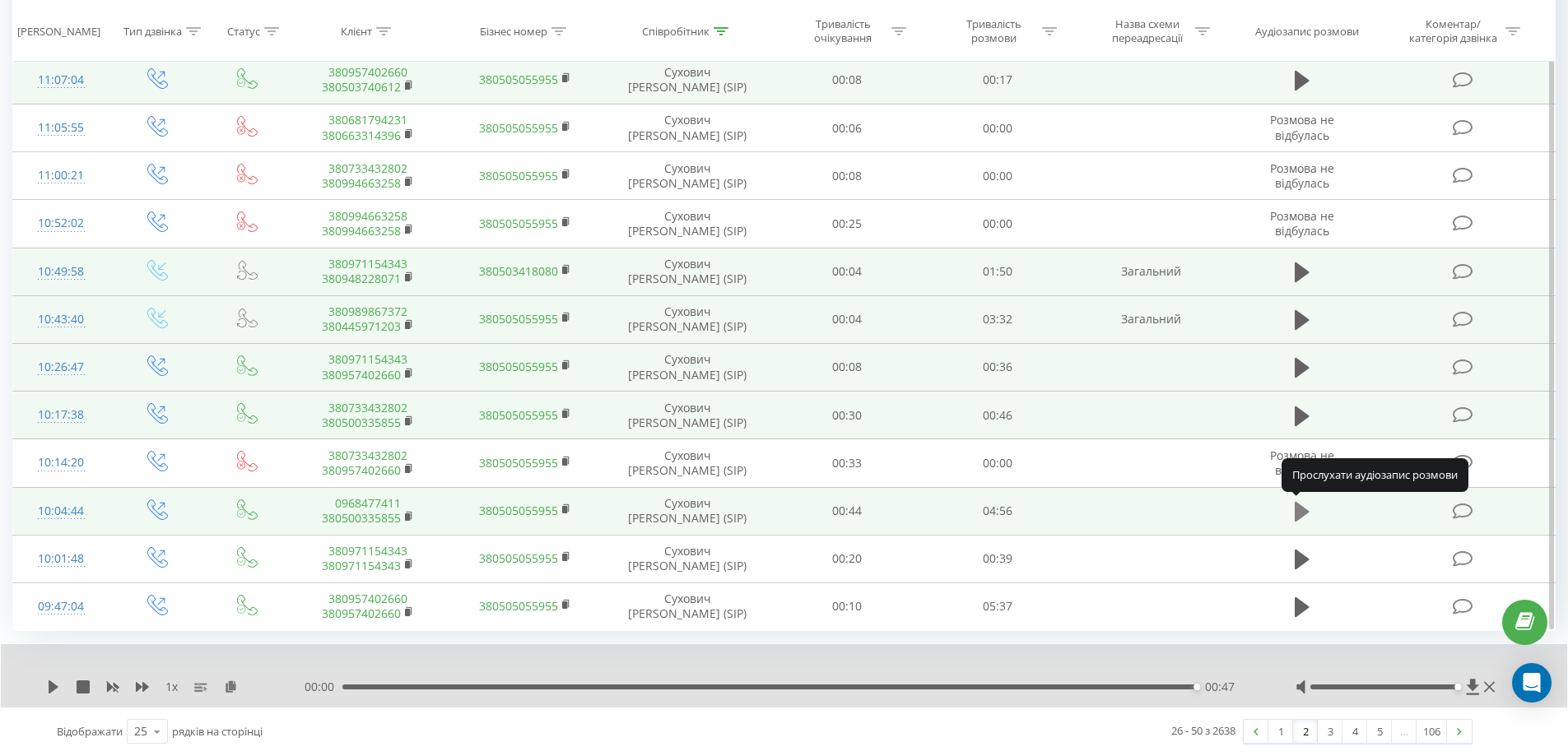
click at [1297, 510] on icon at bounding box center [1301, 511] width 14 height 20
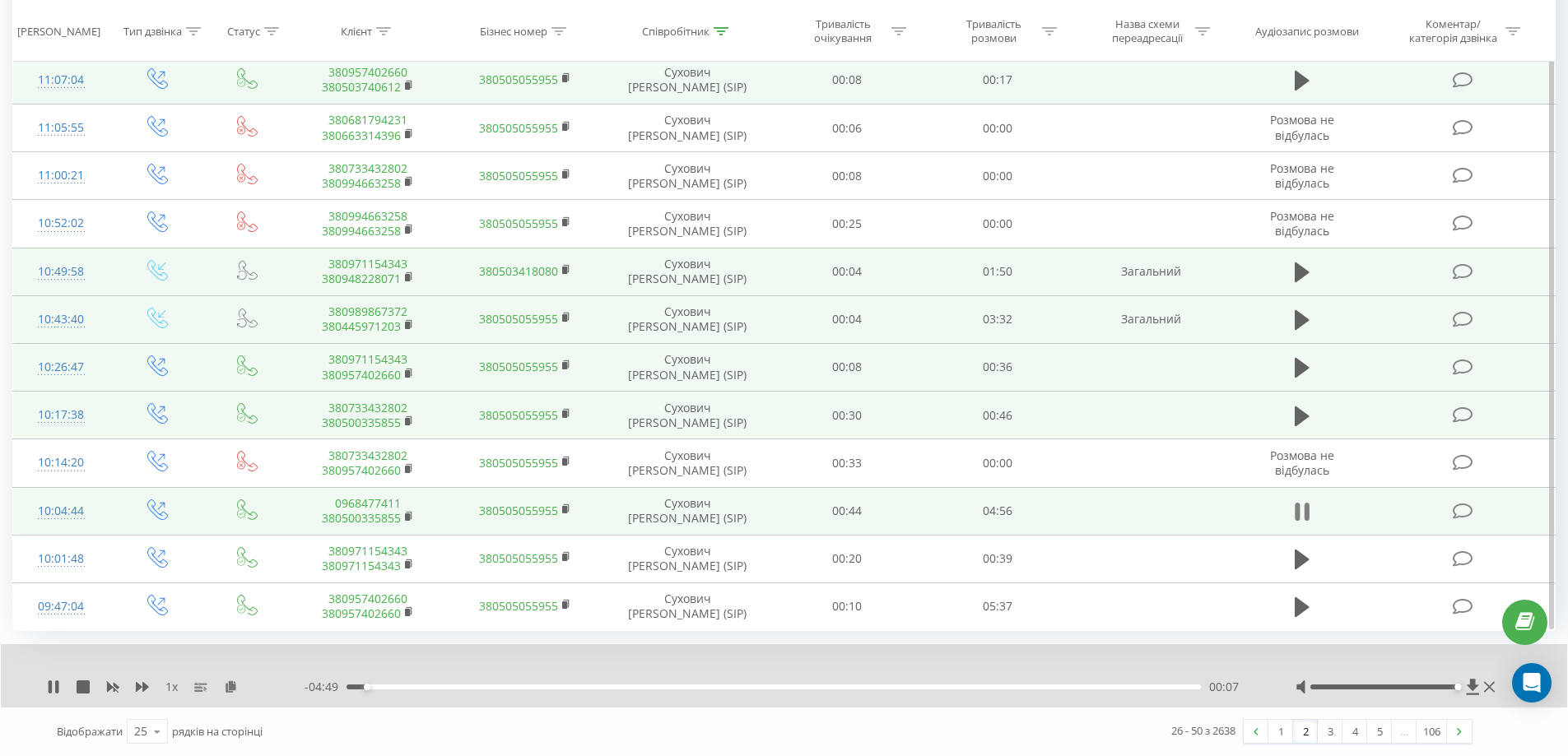
click at [1303, 511] on icon at bounding box center [1301, 511] width 14 height 23
click at [1295, 502] on icon at bounding box center [1301, 511] width 14 height 20
click at [1298, 516] on icon at bounding box center [1297, 511] width 5 height 18
click at [1296, 504] on icon at bounding box center [1301, 511] width 14 height 20
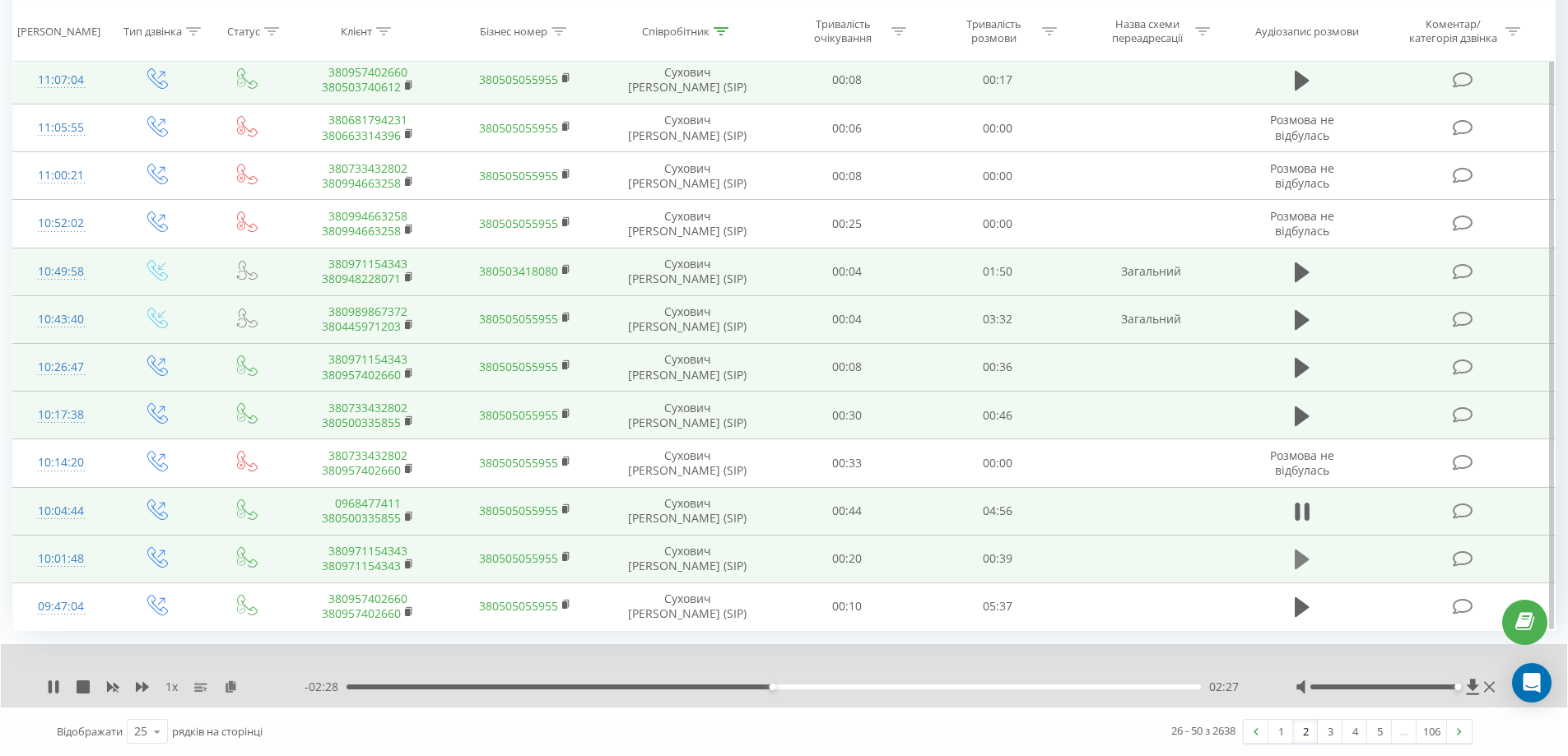
click at [1294, 557] on icon at bounding box center [1301, 559] width 14 height 20
click at [1323, 683] on div at bounding box center [1396, 686] width 203 height 16
click at [1323, 685] on div at bounding box center [1384, 687] width 147 height 5
click at [1359, 684] on div at bounding box center [1396, 686] width 203 height 16
click at [1370, 692] on div at bounding box center [1396, 686] width 203 height 16
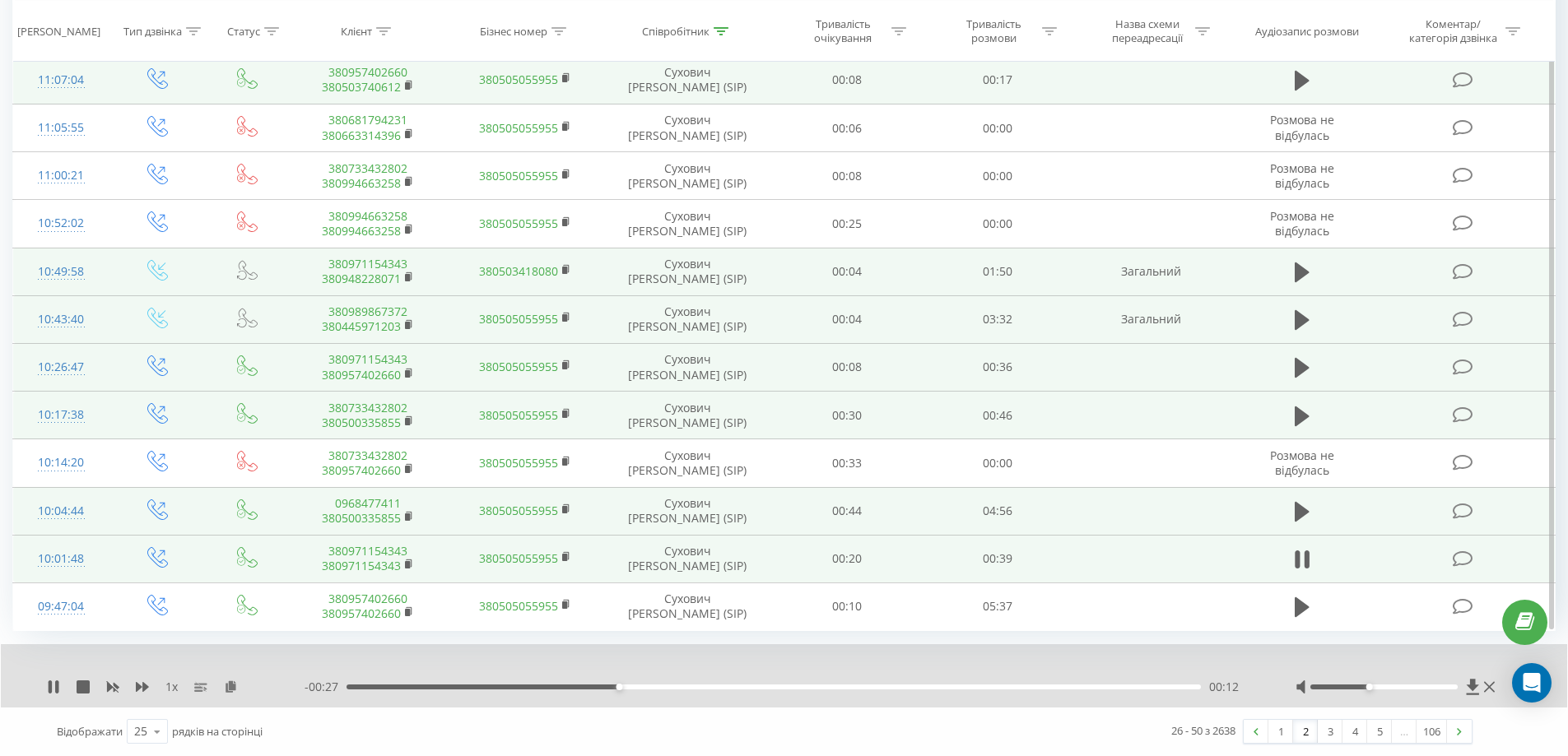
click at [1373, 687] on div at bounding box center [1384, 687] width 147 height 5
click at [1407, 682] on div at bounding box center [1396, 686] width 203 height 16
click at [1396, 686] on div at bounding box center [1384, 687] width 147 height 5
click at [1424, 692] on div at bounding box center [1396, 686] width 203 height 16
click at [1424, 688] on div at bounding box center [1384, 687] width 147 height 5
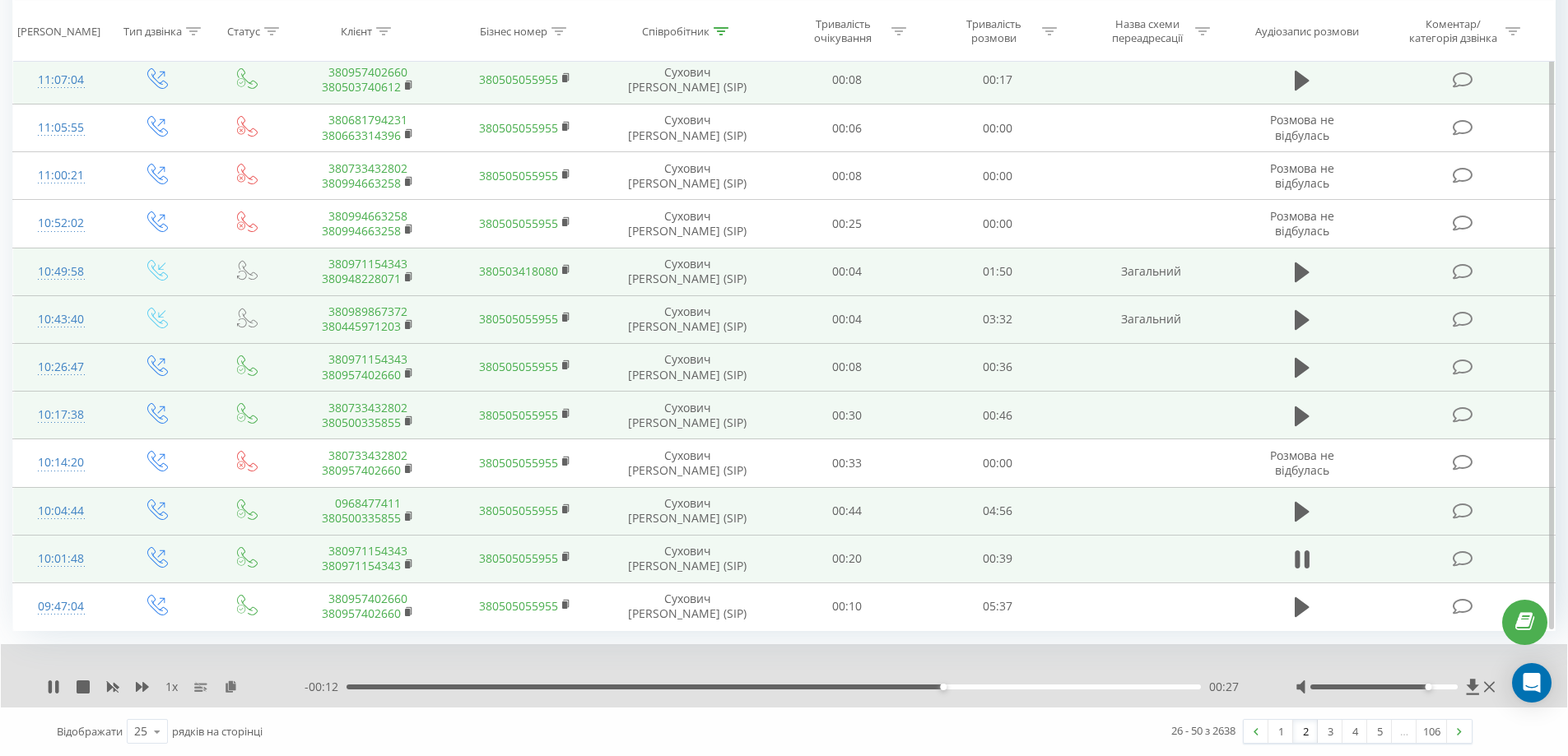
click at [1388, 684] on div at bounding box center [1396, 686] width 203 height 16
click at [1391, 688] on div at bounding box center [1384, 687] width 147 height 5
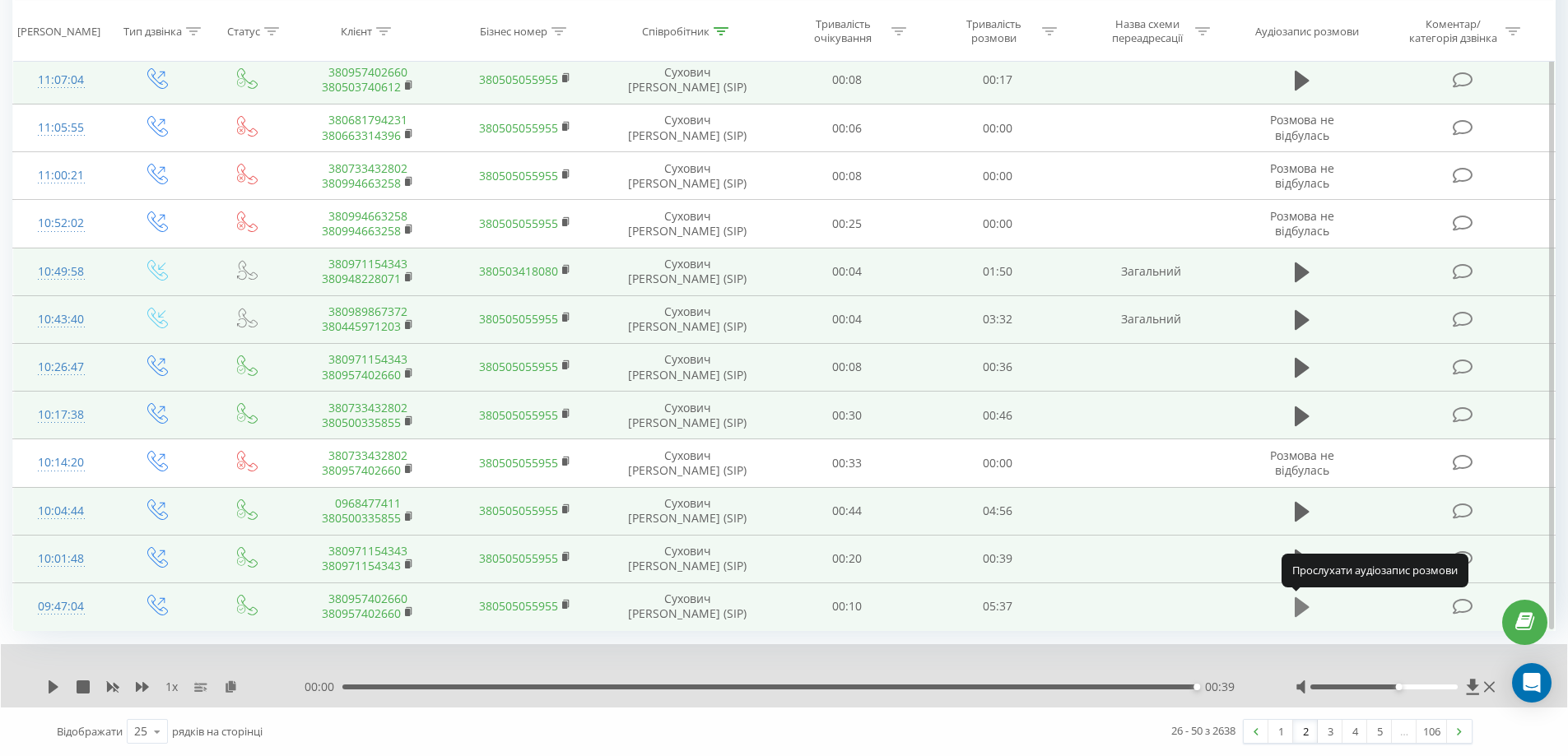
click at [1296, 607] on icon at bounding box center [1301, 606] width 14 height 20
click at [1328, 728] on link "3" at bounding box center [1329, 731] width 25 height 23
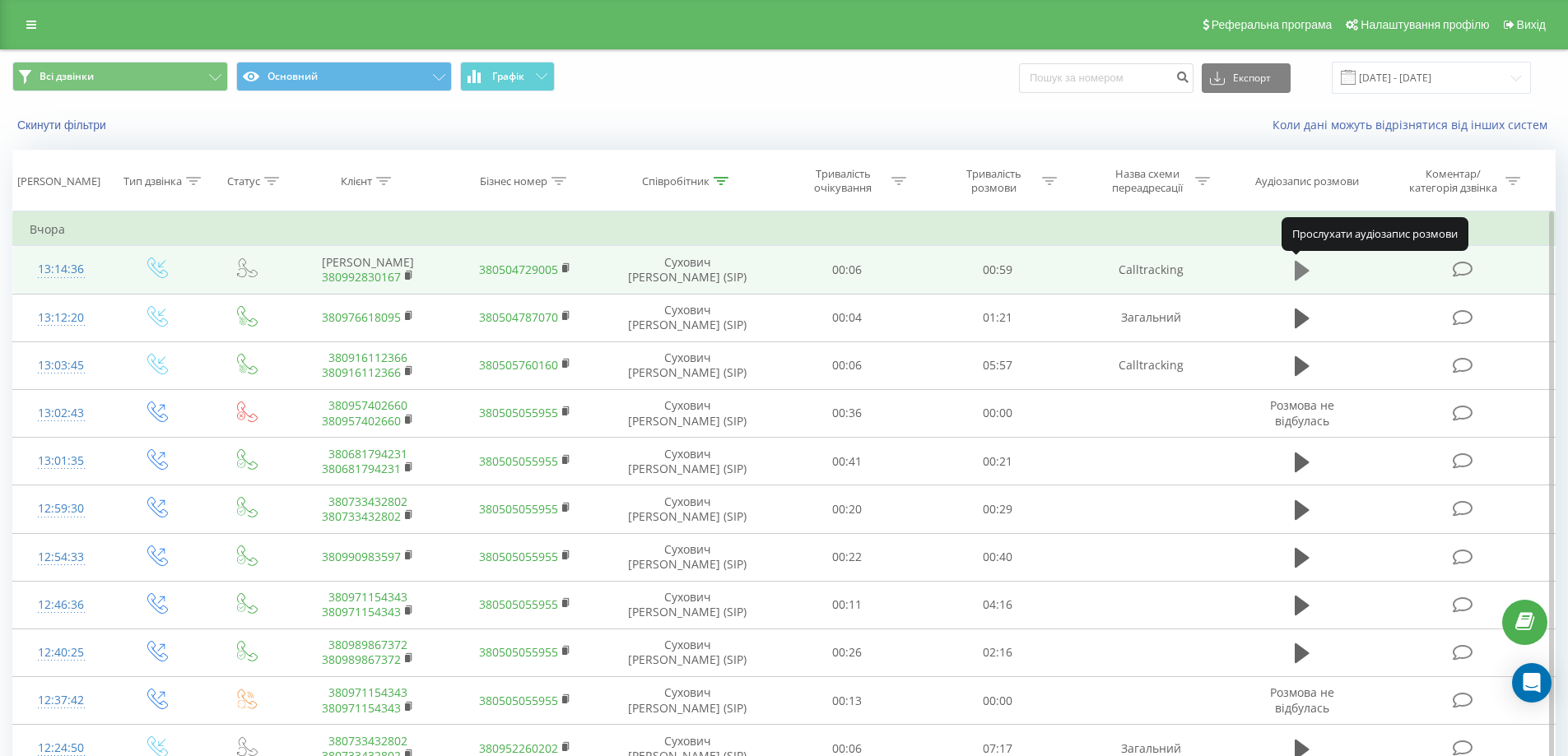
click at [1294, 272] on icon at bounding box center [1301, 270] width 14 height 23
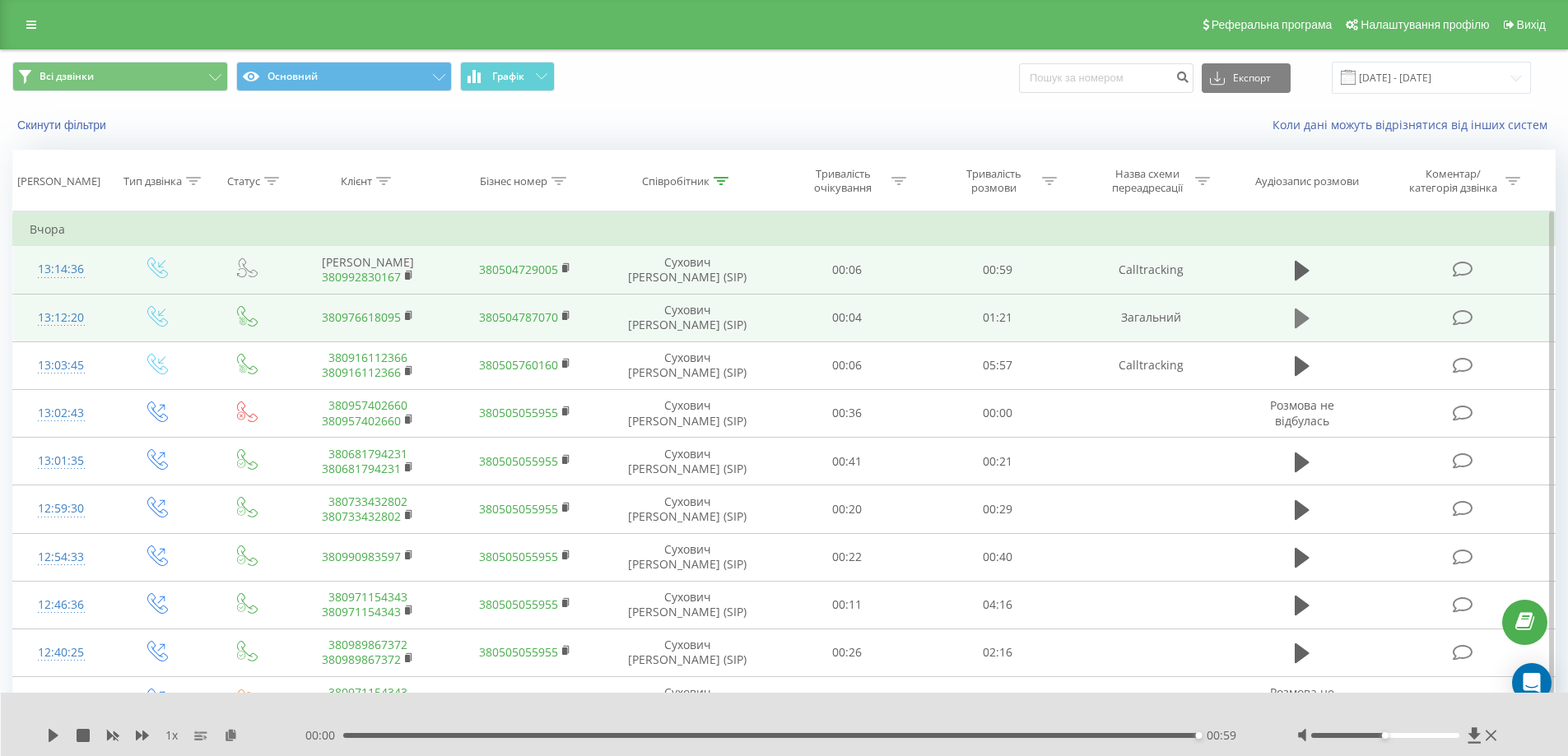
click at [1306, 315] on icon at bounding box center [1301, 318] width 14 height 23
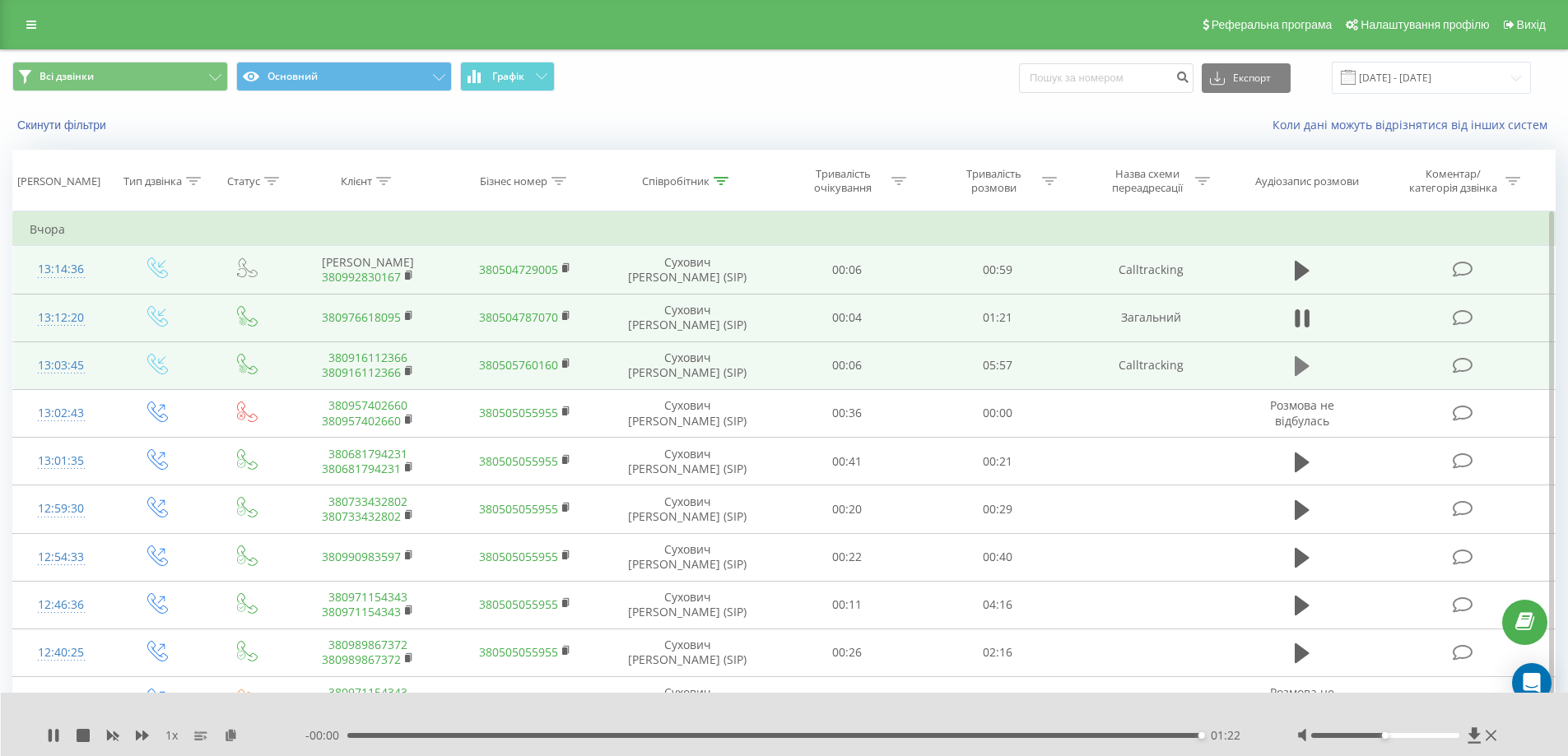
click at [1294, 372] on icon at bounding box center [1301, 366] width 14 height 20
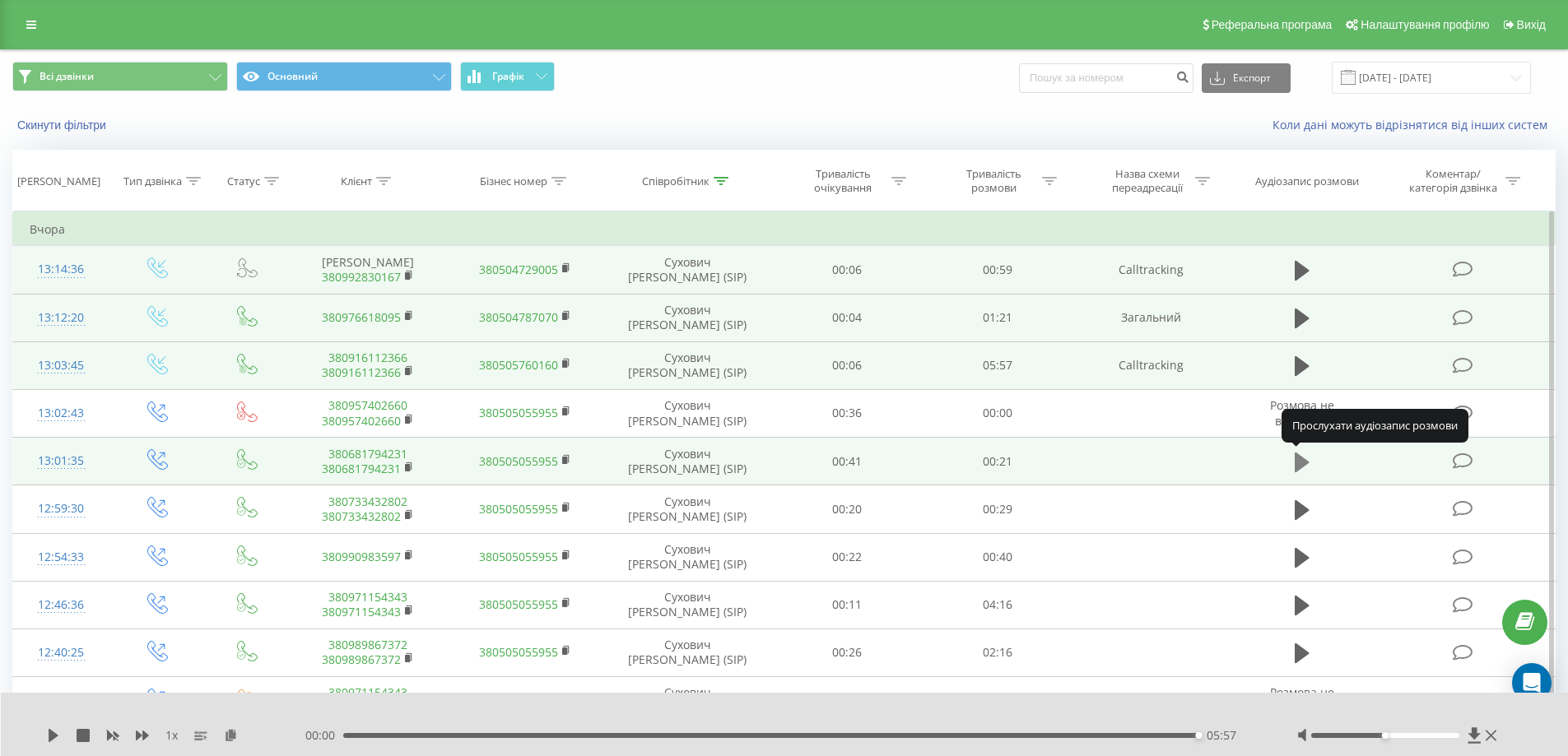
click at [1303, 460] on icon at bounding box center [1301, 461] width 14 height 20
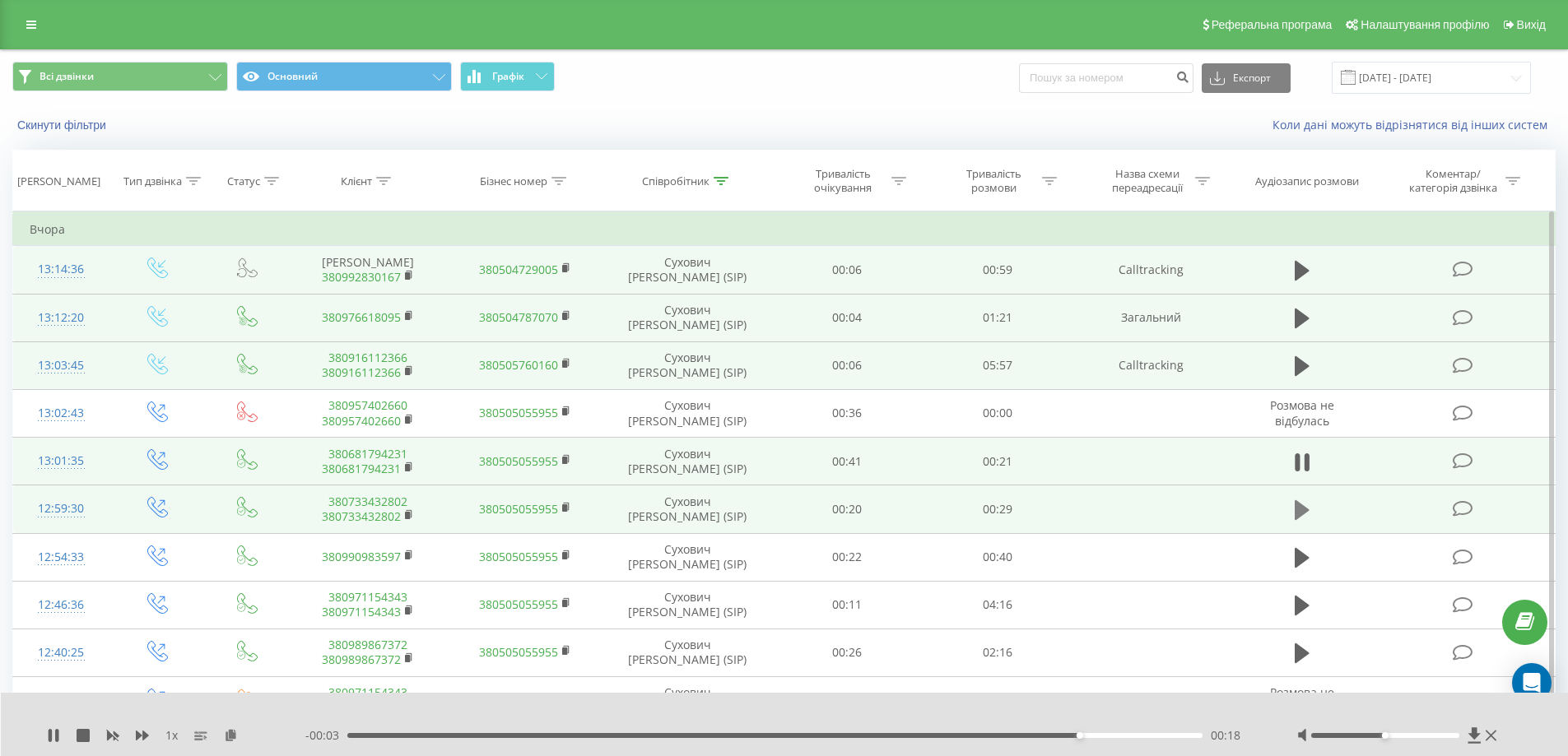
click at [1294, 509] on icon at bounding box center [1301, 510] width 14 height 23
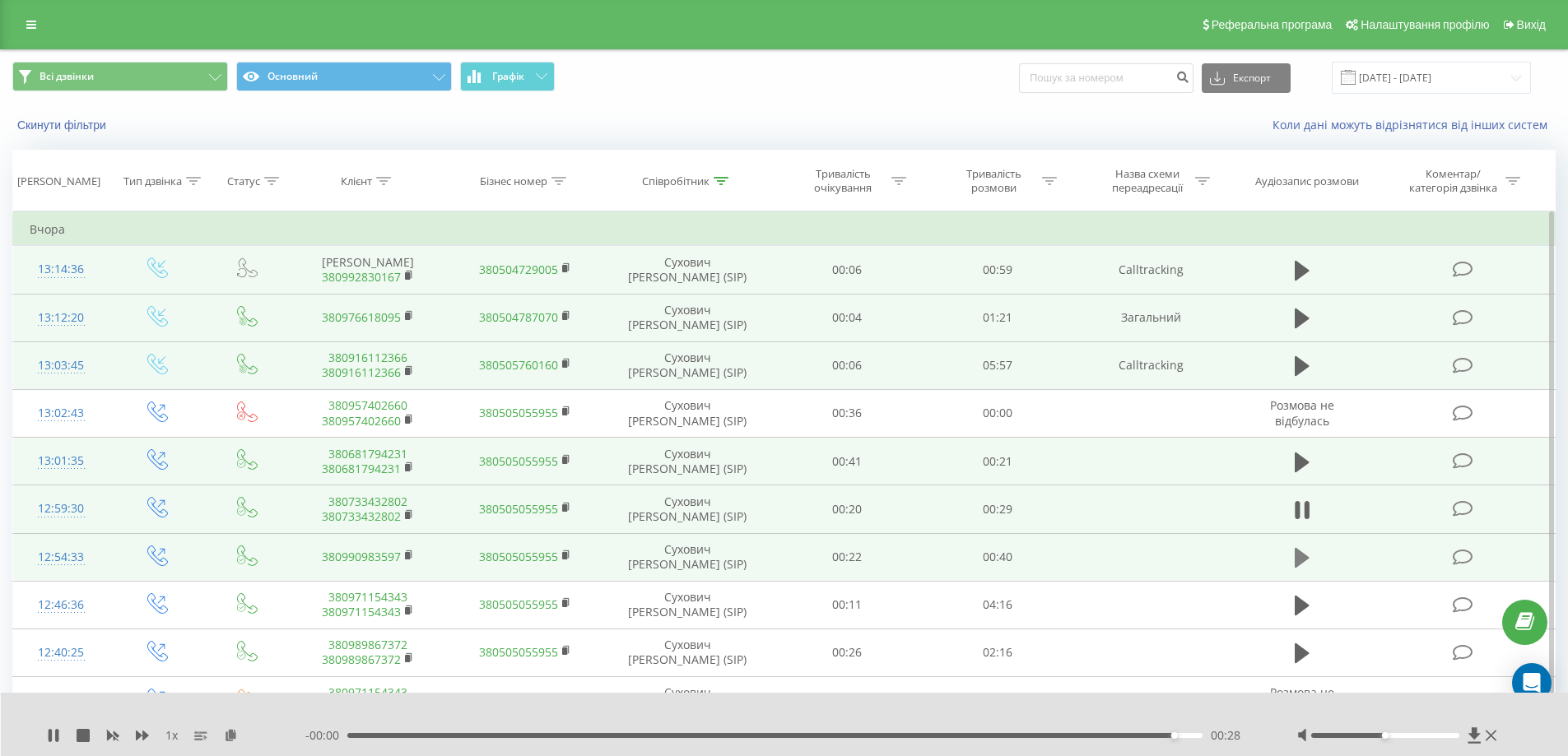
click at [1299, 550] on icon at bounding box center [1301, 557] width 14 height 20
click at [1300, 554] on icon at bounding box center [1301, 557] width 14 height 20
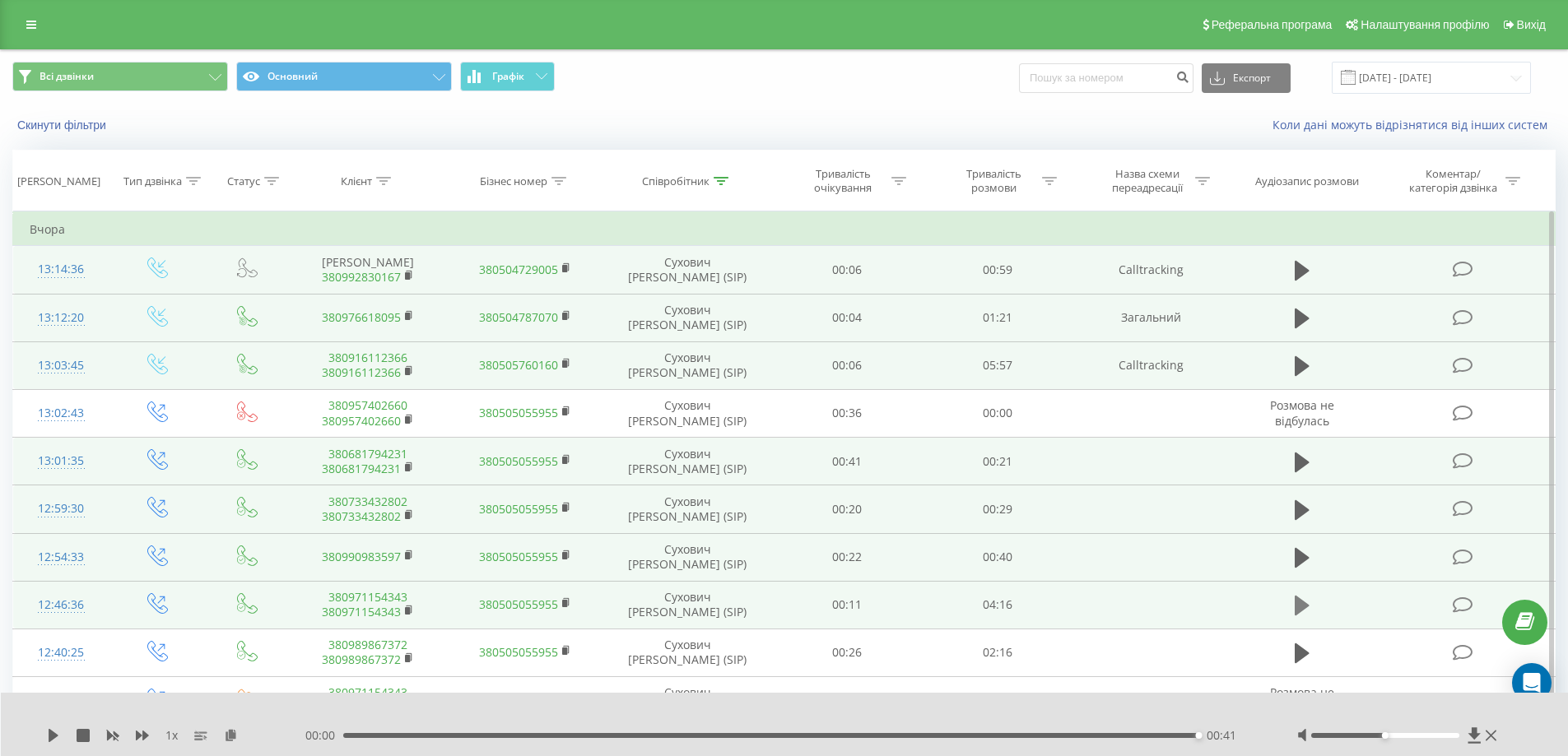
click at [1296, 610] on icon at bounding box center [1301, 606] width 14 height 20
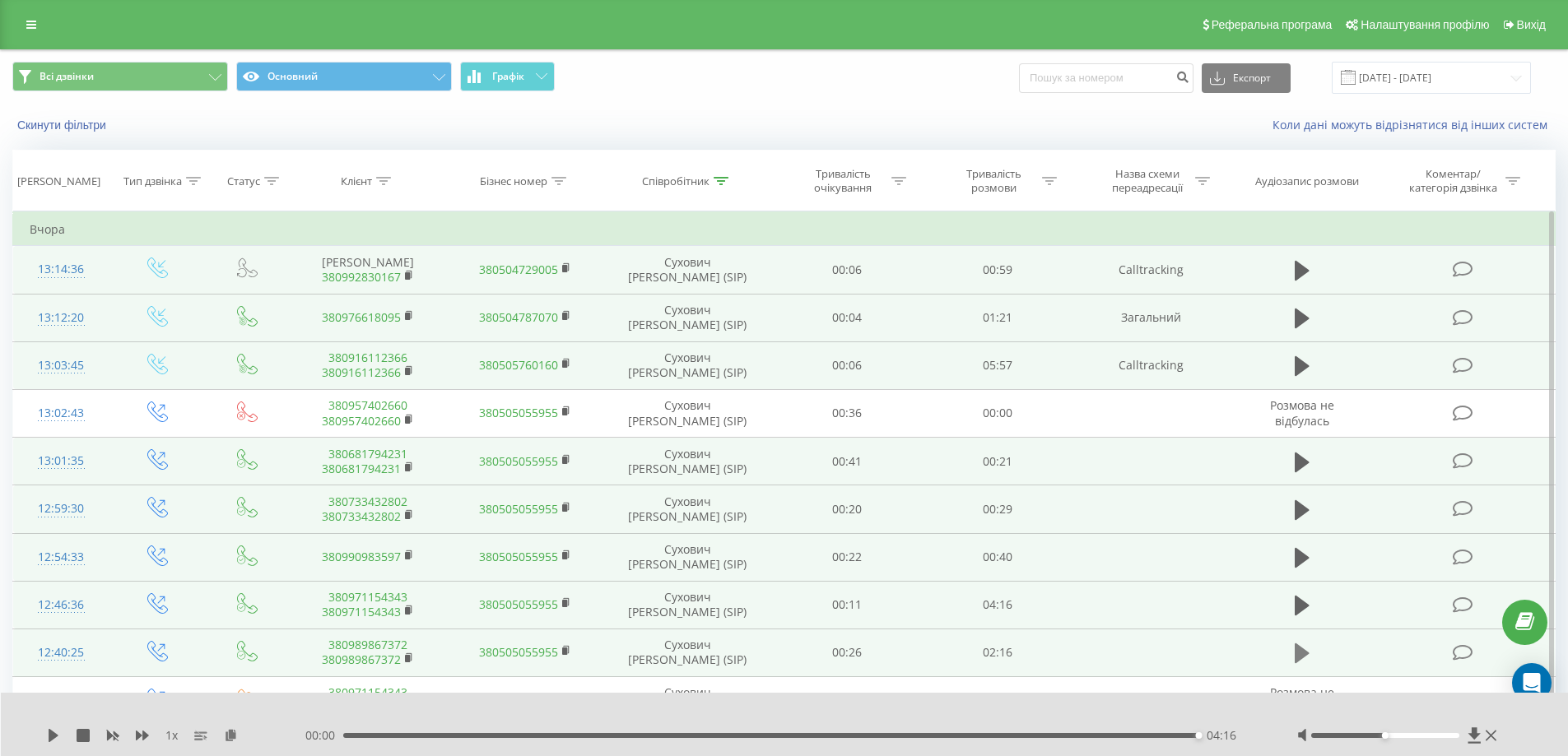
click at [1302, 662] on icon at bounding box center [1301, 653] width 14 height 23
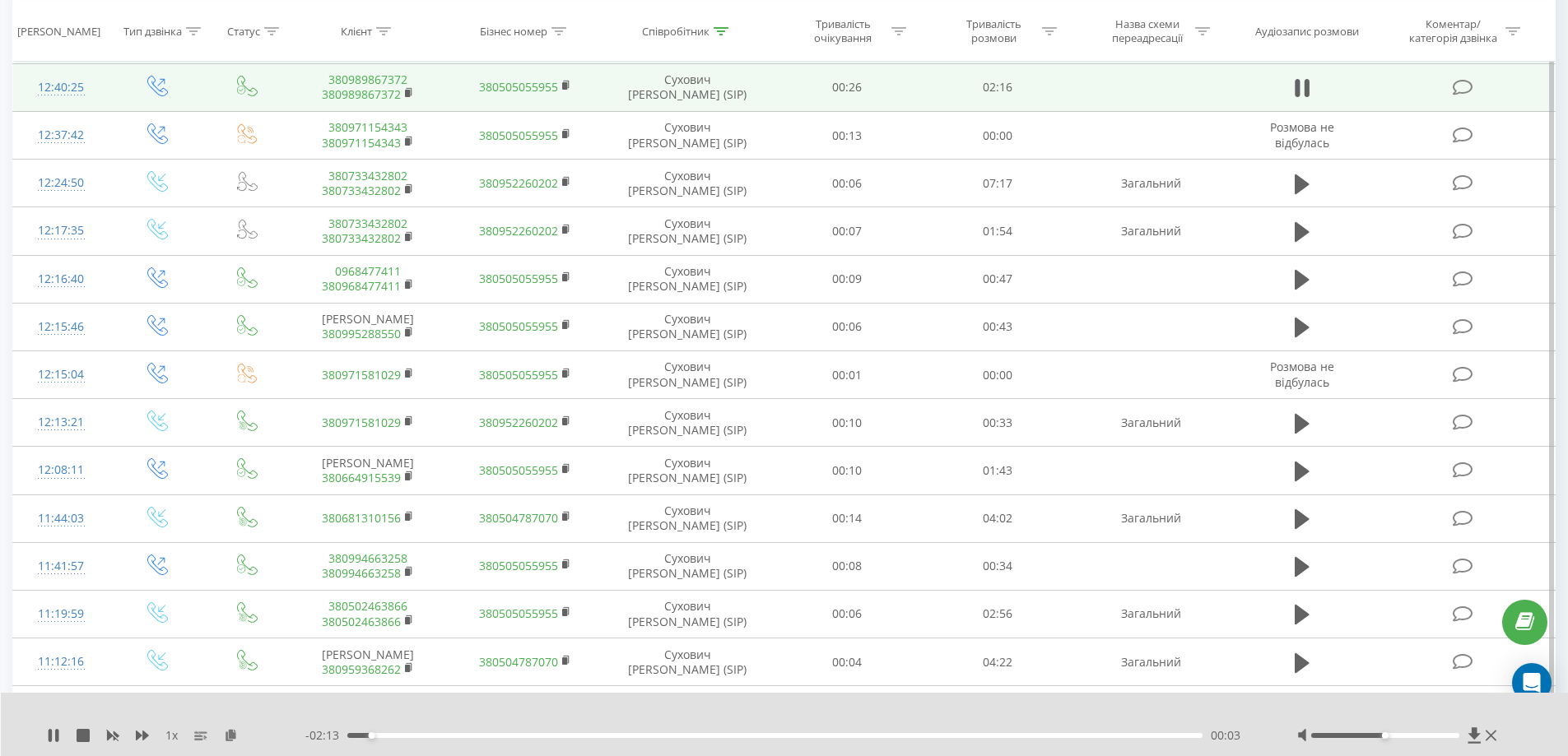
scroll to position [483, 0]
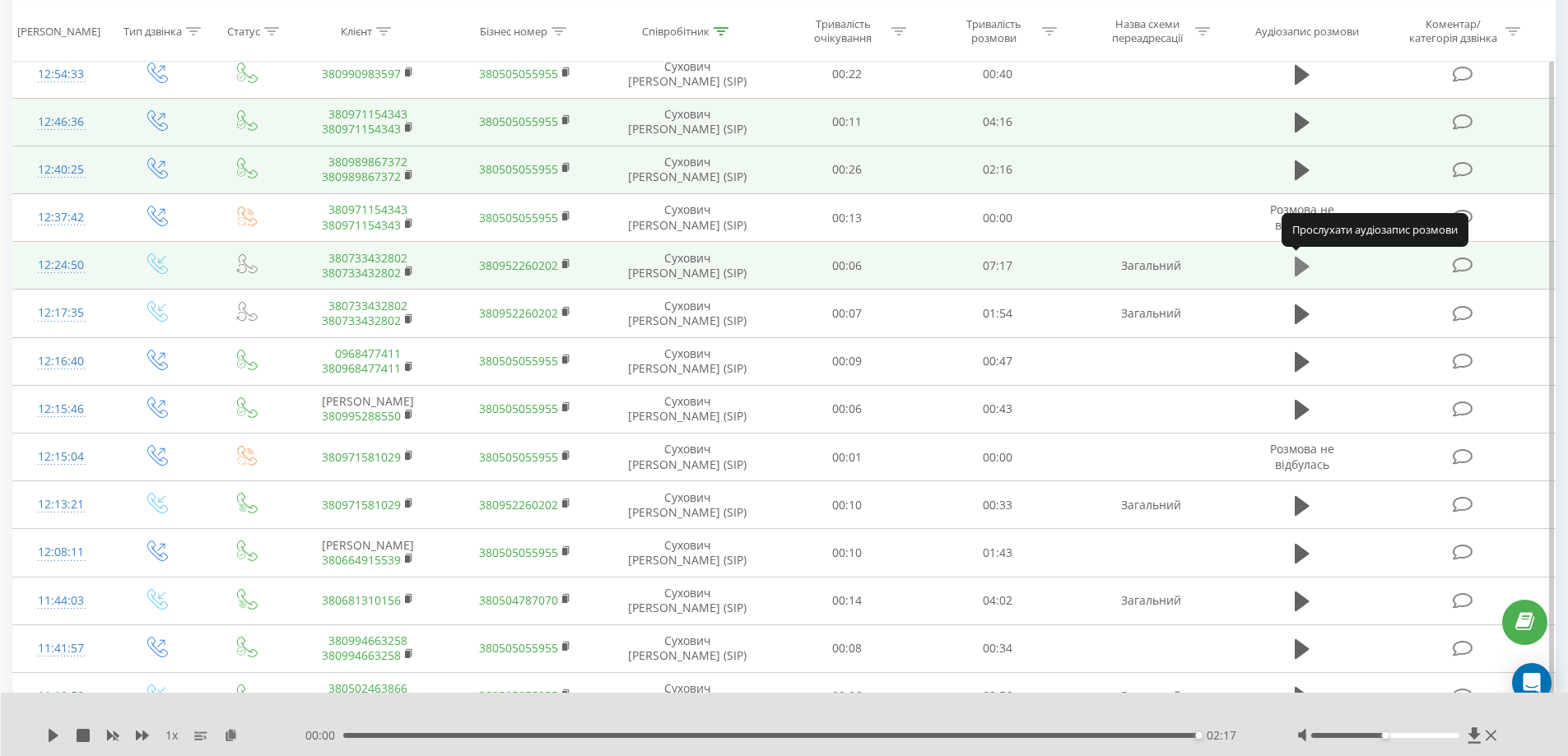
click at [1299, 262] on icon at bounding box center [1301, 266] width 14 height 20
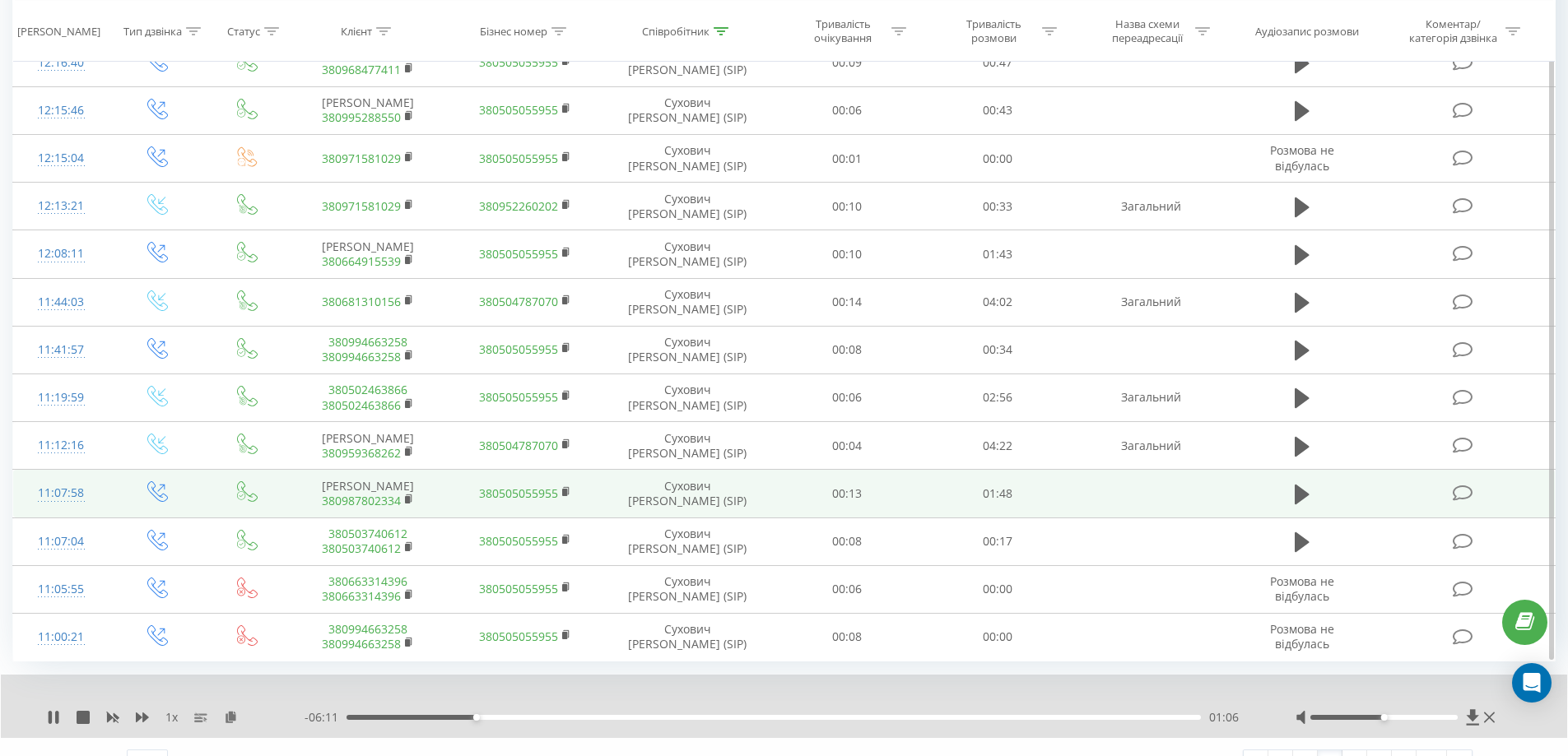
scroll to position [812, 0]
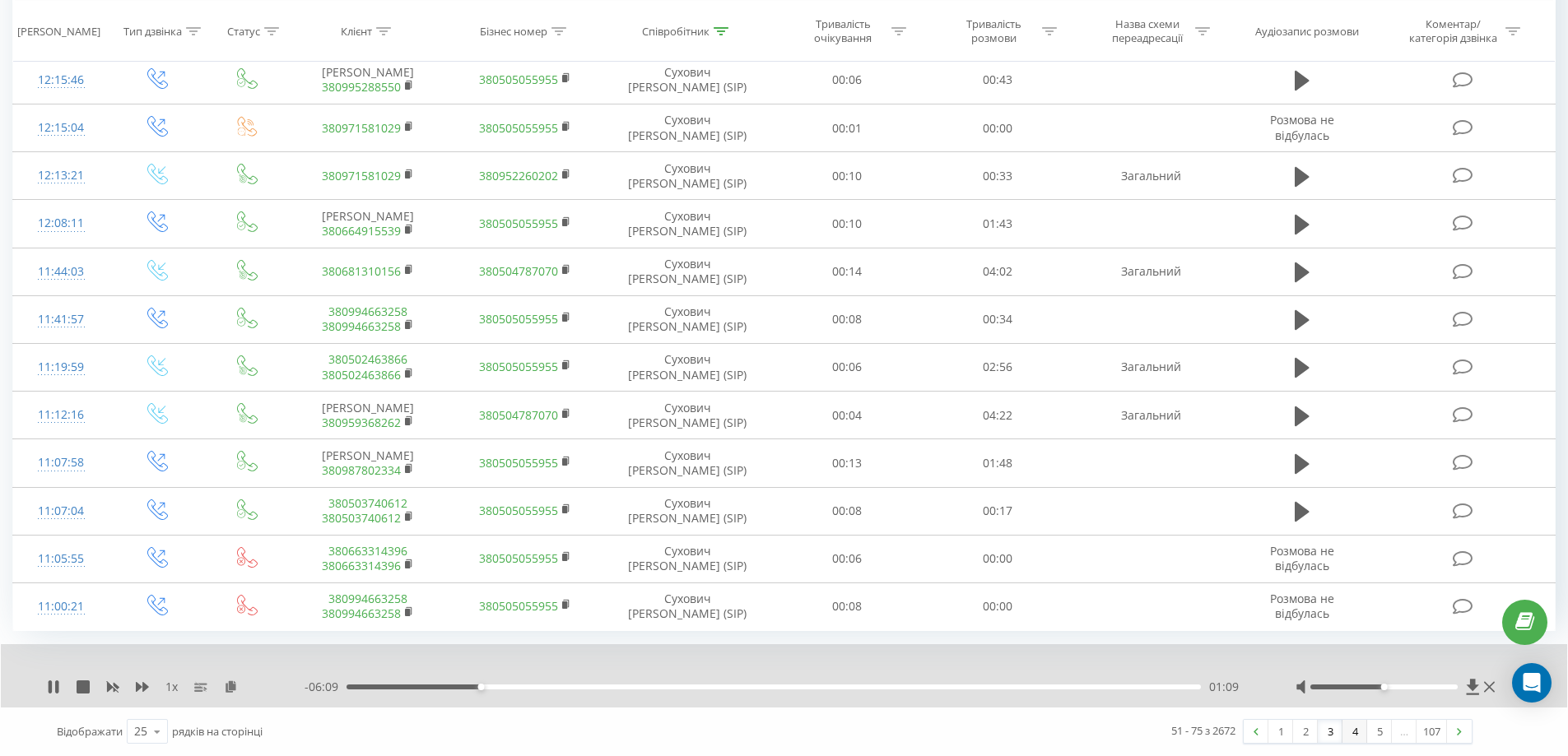
click at [1350, 731] on link "4" at bounding box center [1354, 731] width 25 height 23
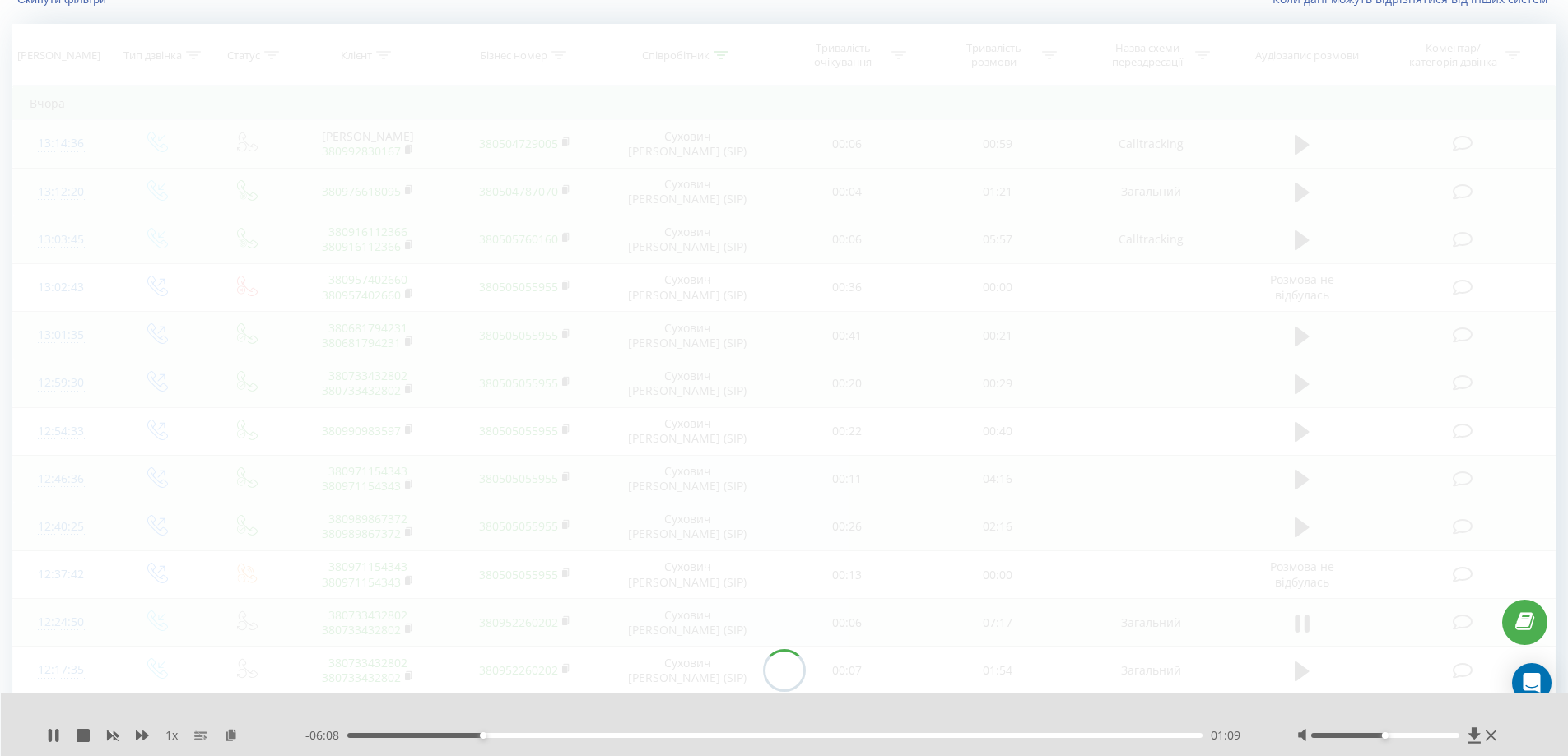
scroll to position [109, 0]
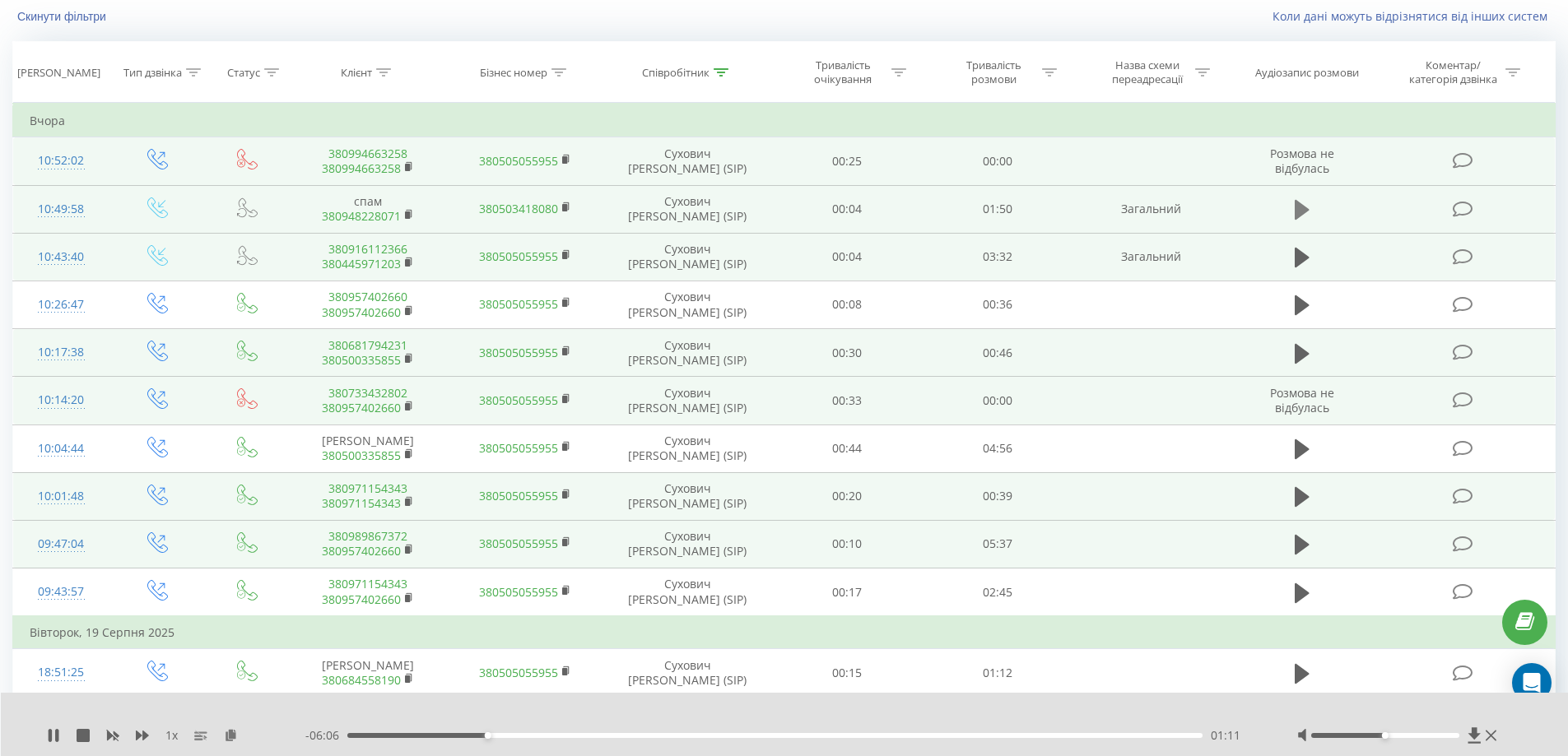
click at [1291, 201] on button at bounding box center [1301, 210] width 25 height 25
click at [1294, 252] on icon at bounding box center [1301, 257] width 14 height 20
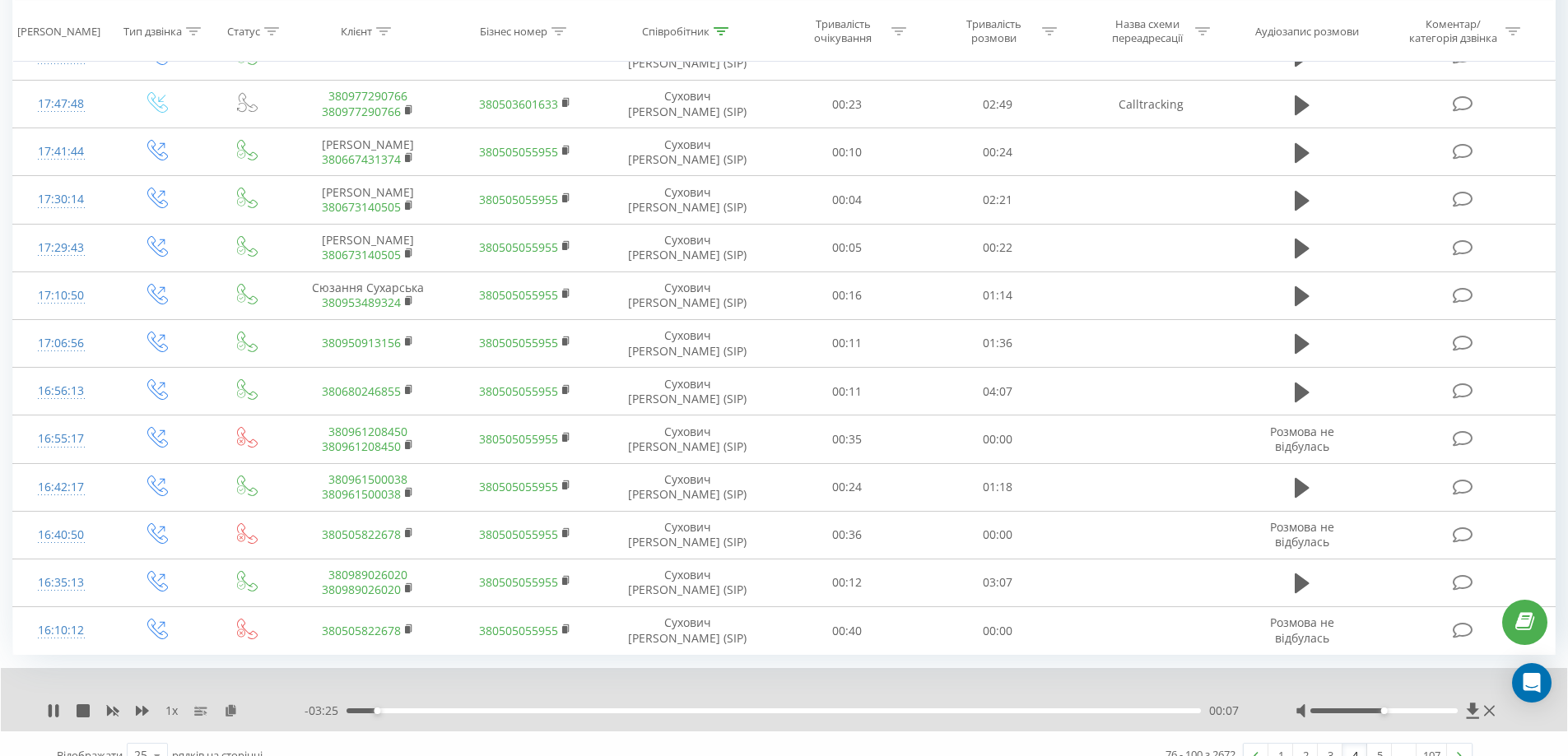
scroll to position [845, 0]
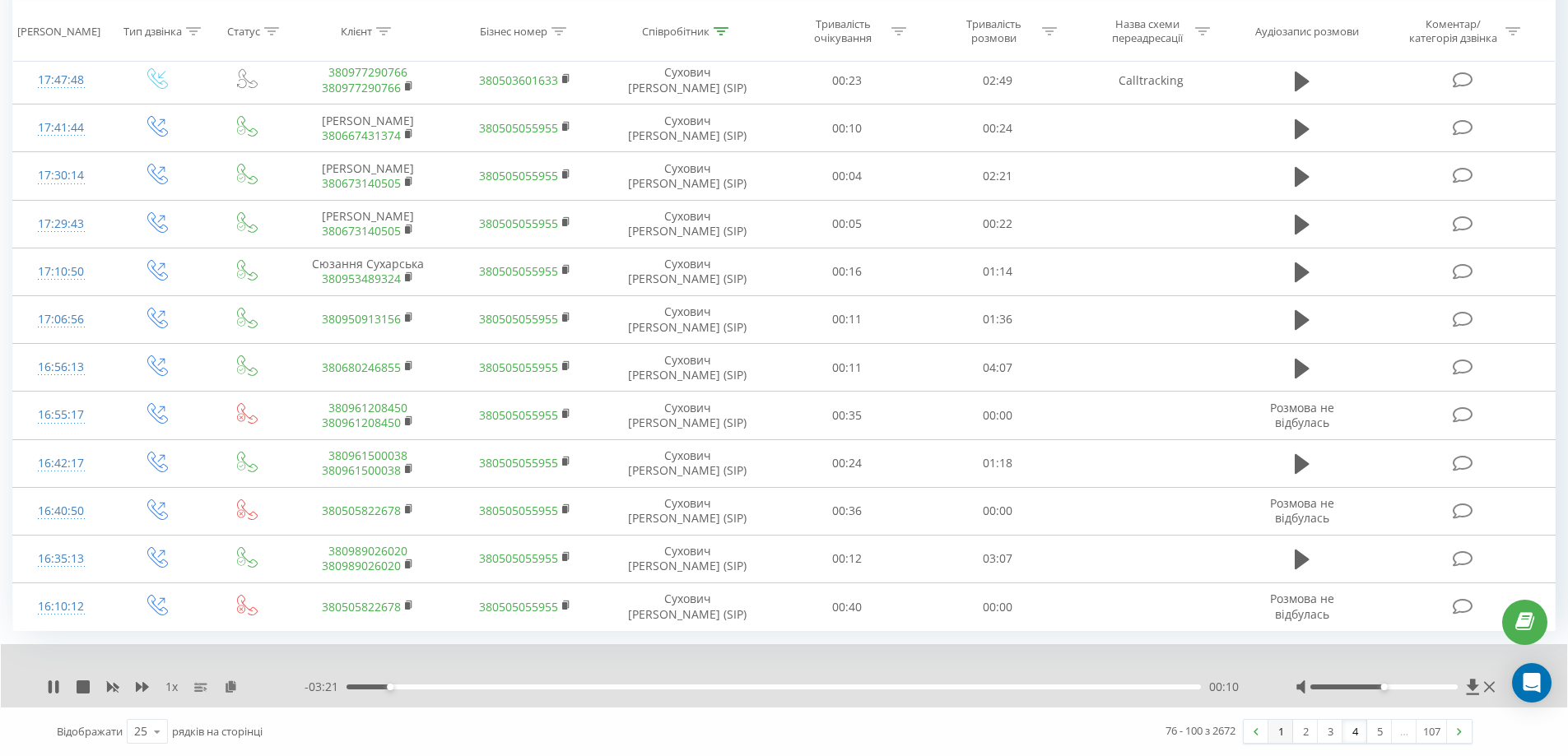
click at [1281, 726] on link "1" at bounding box center [1280, 731] width 25 height 23
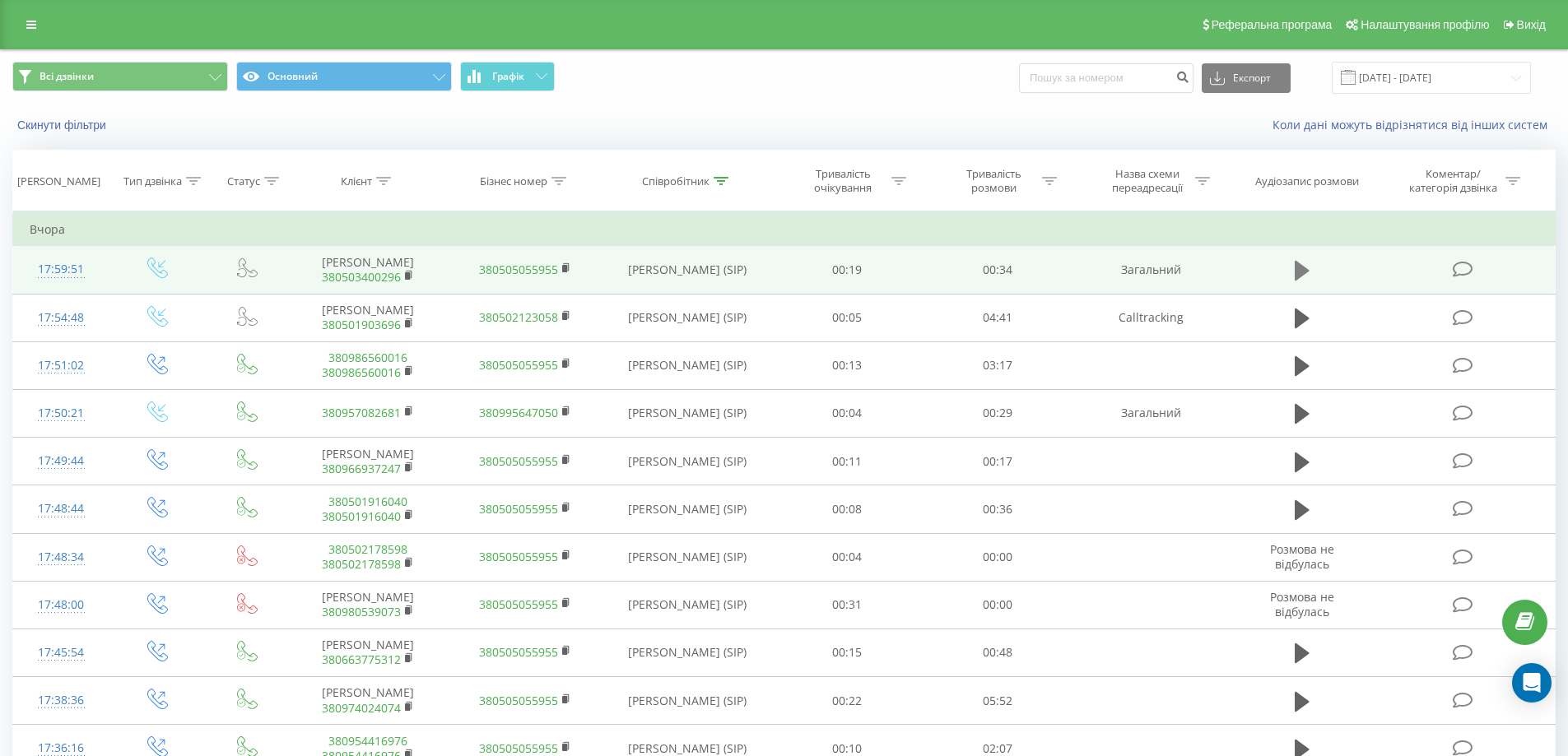
click at [1293, 265] on button at bounding box center [1301, 270] width 25 height 25
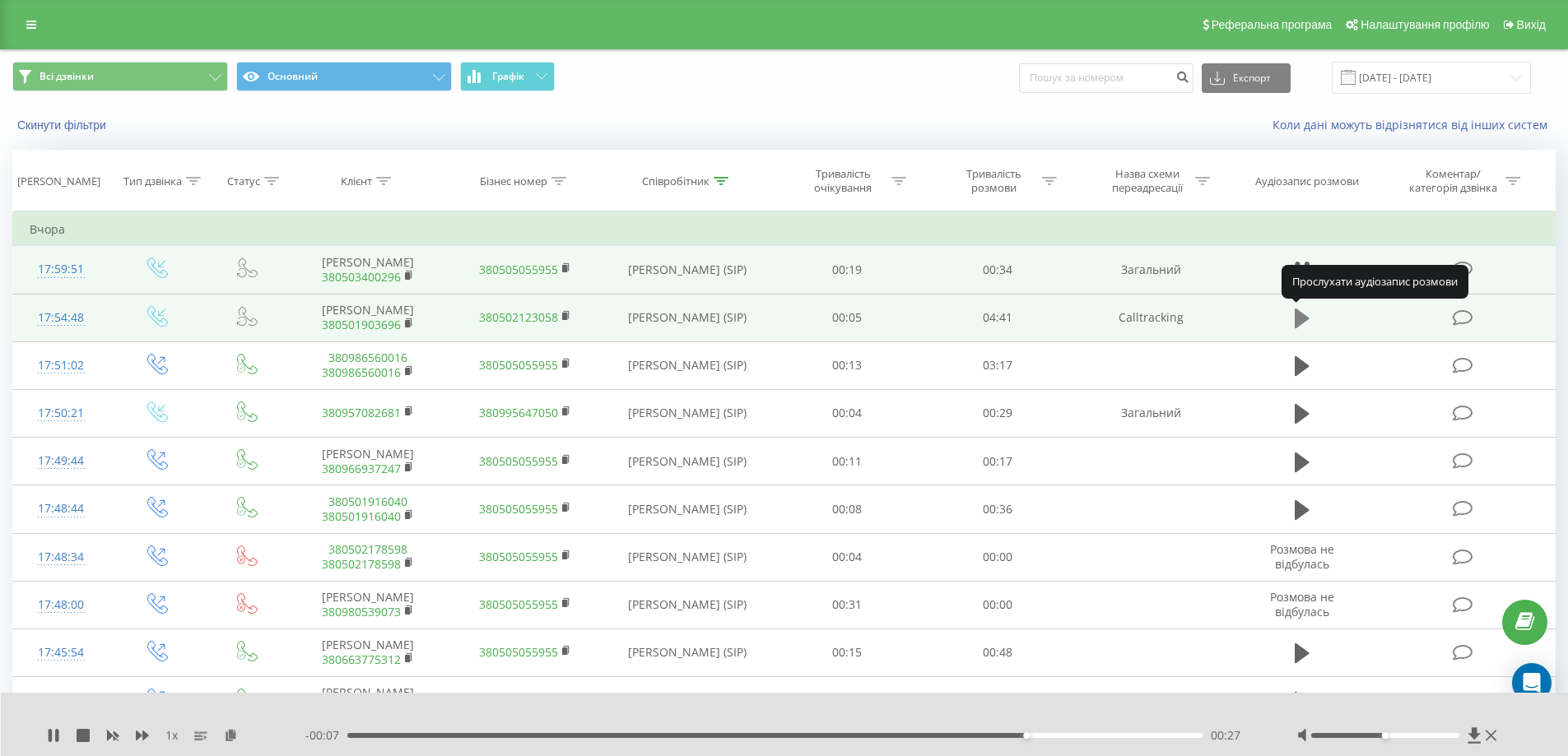
click at [1294, 322] on icon at bounding box center [1301, 318] width 14 height 20
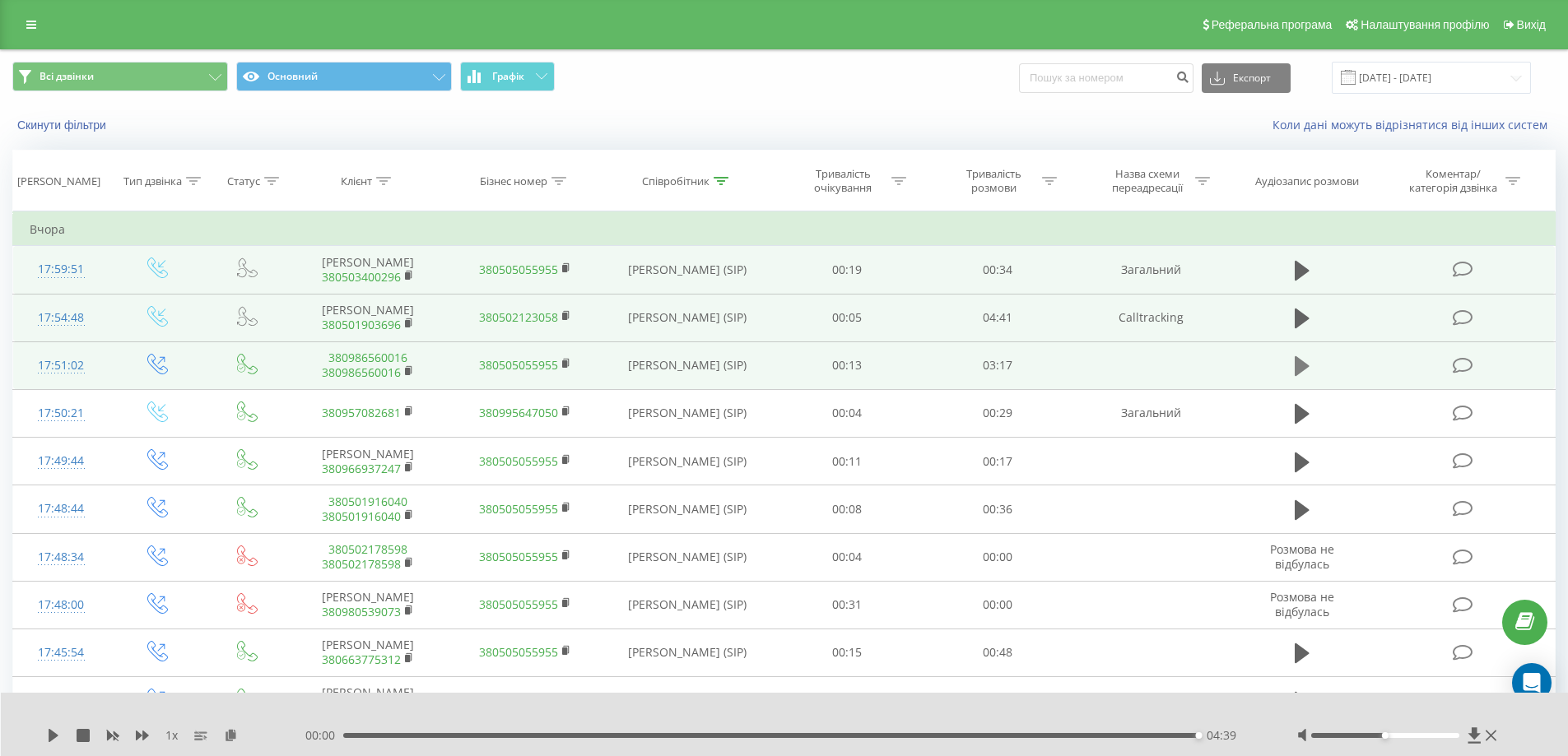
click at [1307, 369] on icon at bounding box center [1301, 366] width 14 height 23
click at [1306, 345] on td at bounding box center [1302, 365] width 145 height 48
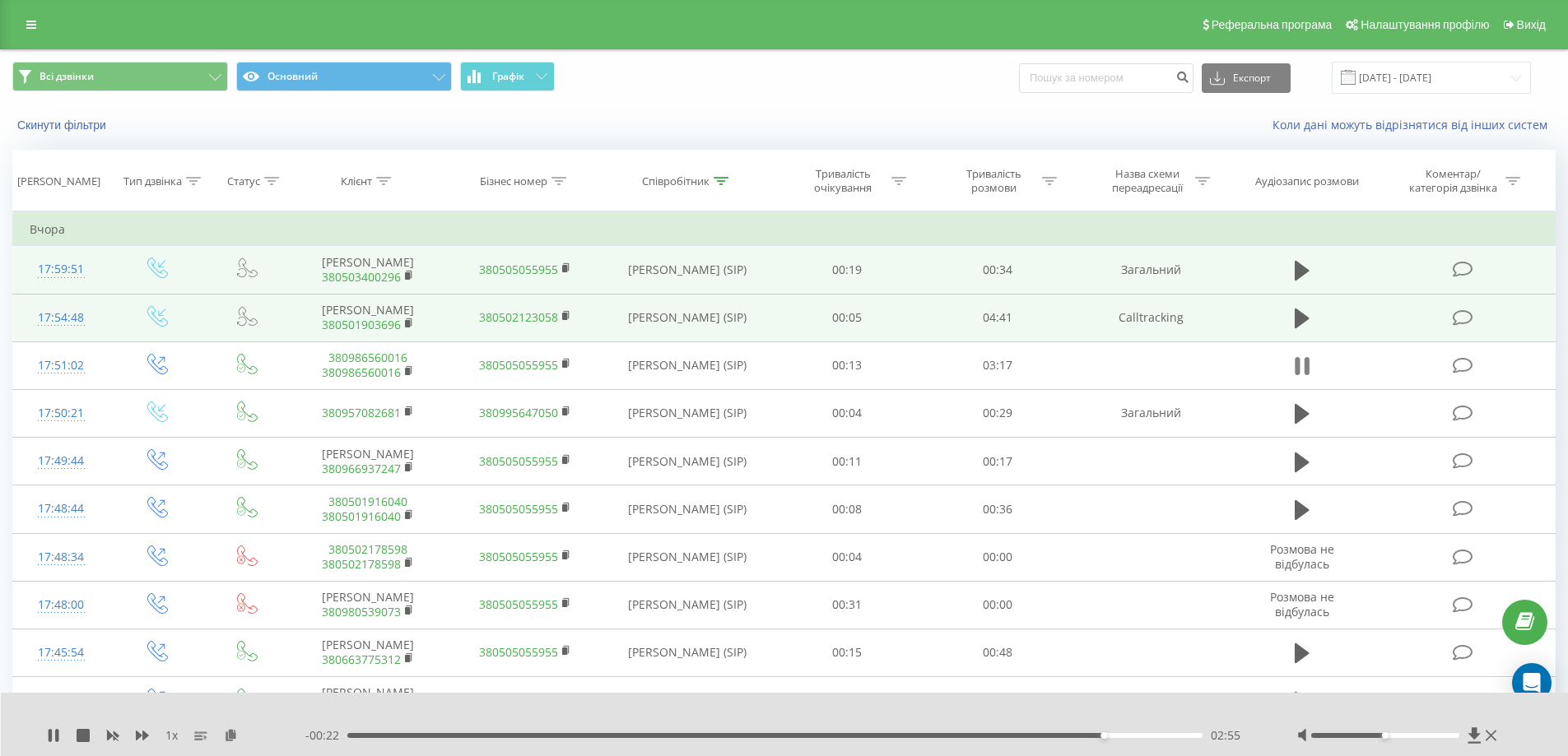
click at [1306, 358] on icon at bounding box center [1306, 366] width 5 height 18
